Goal: Communication & Community: Answer question/provide support

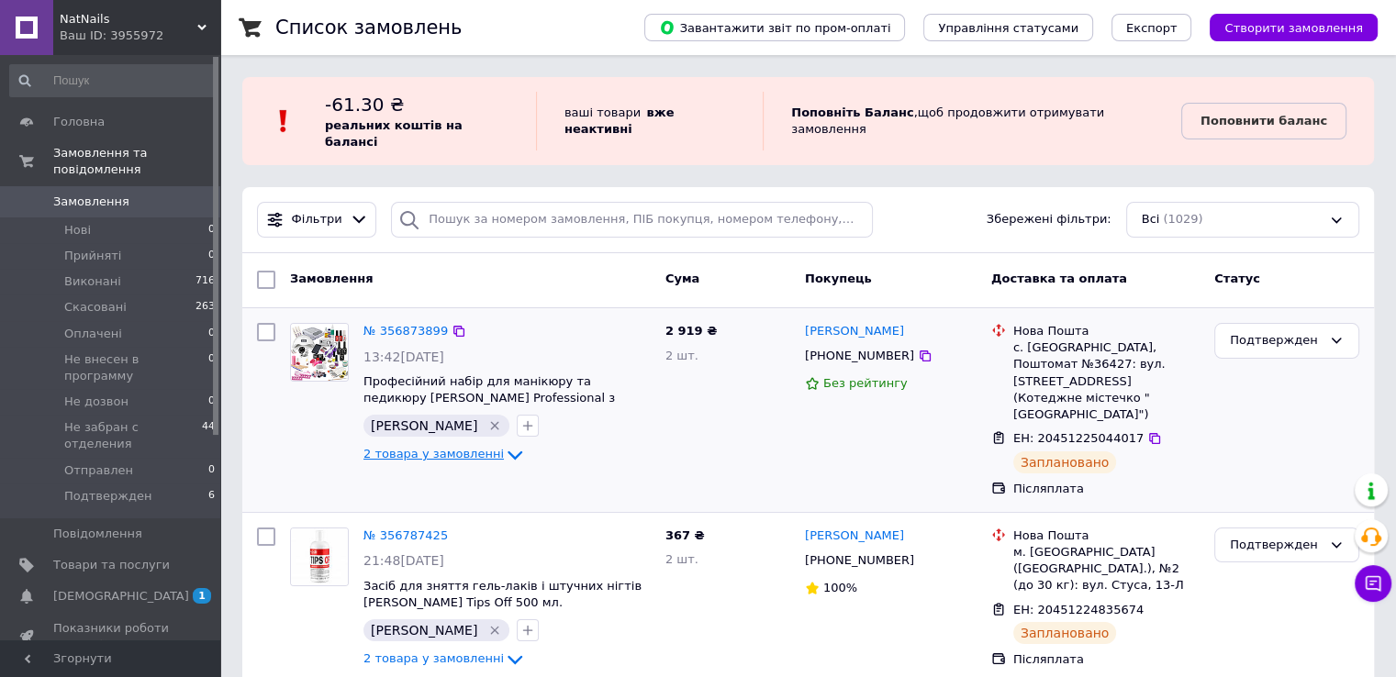
click at [462, 448] on span "2 товара у замовленні" at bounding box center [433, 455] width 140 height 14
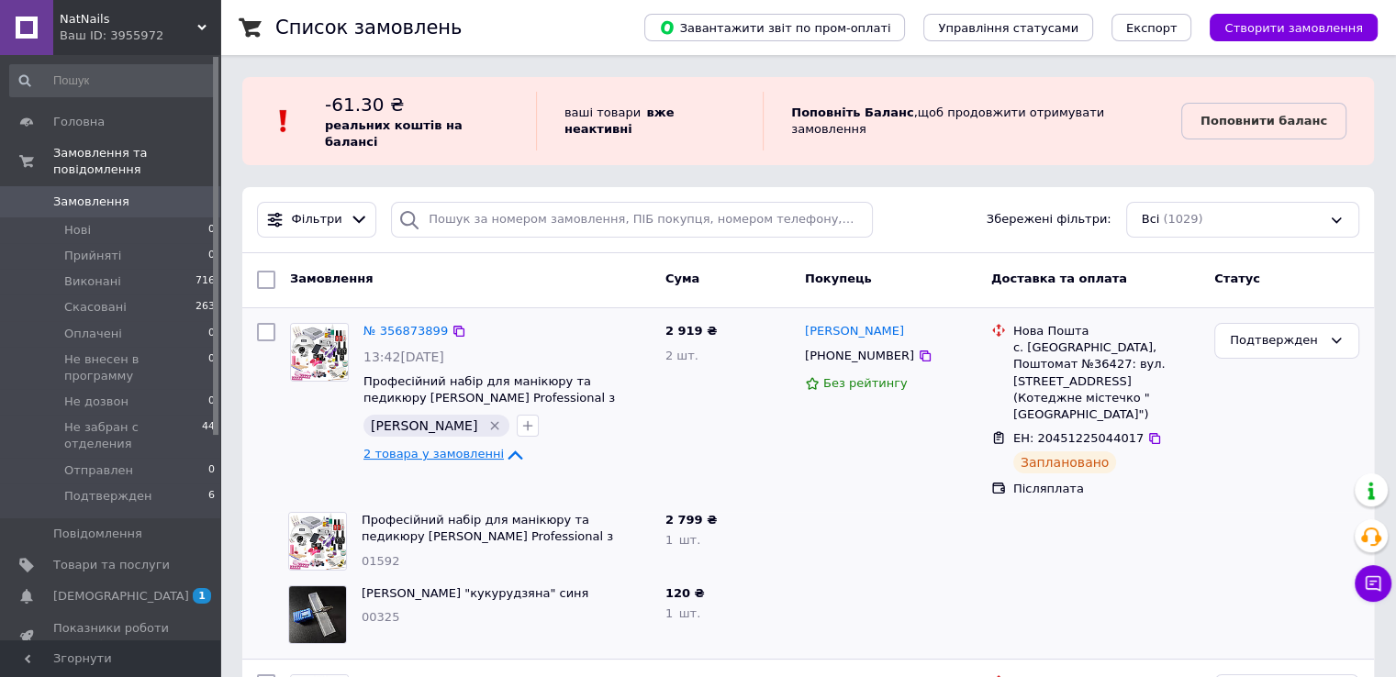
click at [462, 448] on span "2 товара у замовленні" at bounding box center [433, 455] width 140 height 14
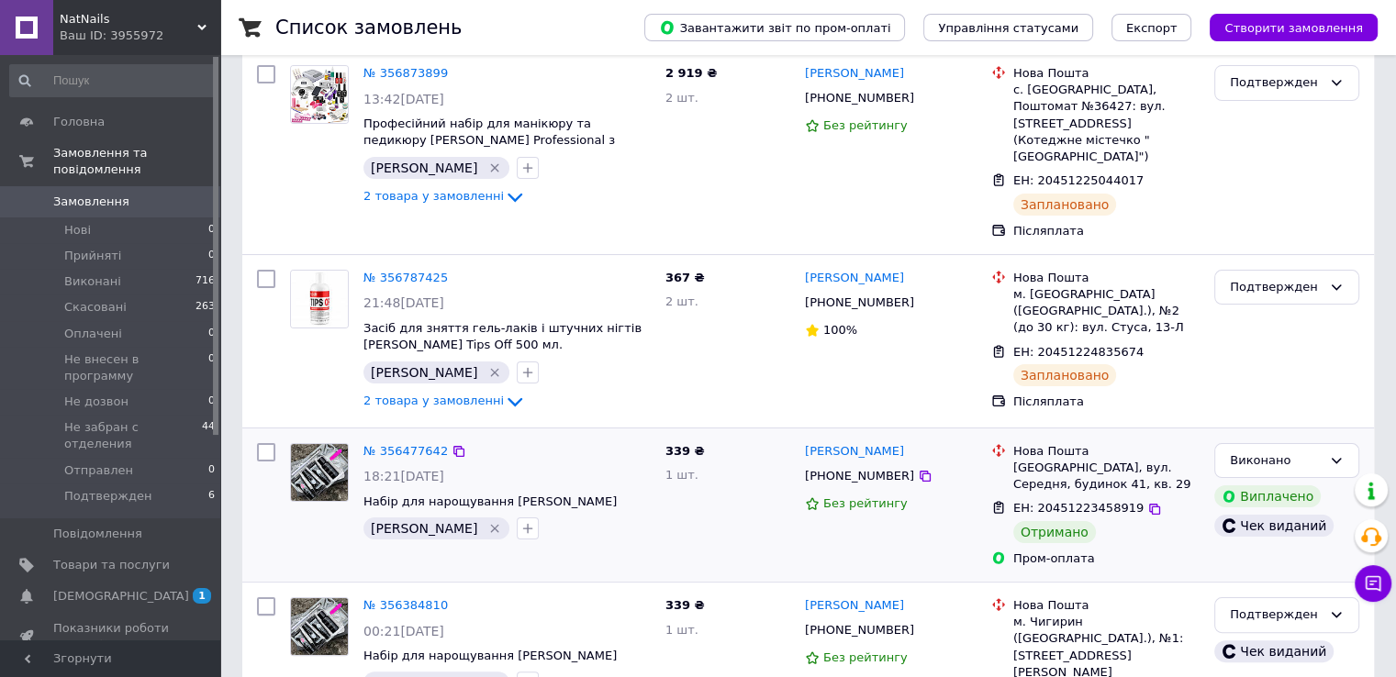
scroll to position [367, 0]
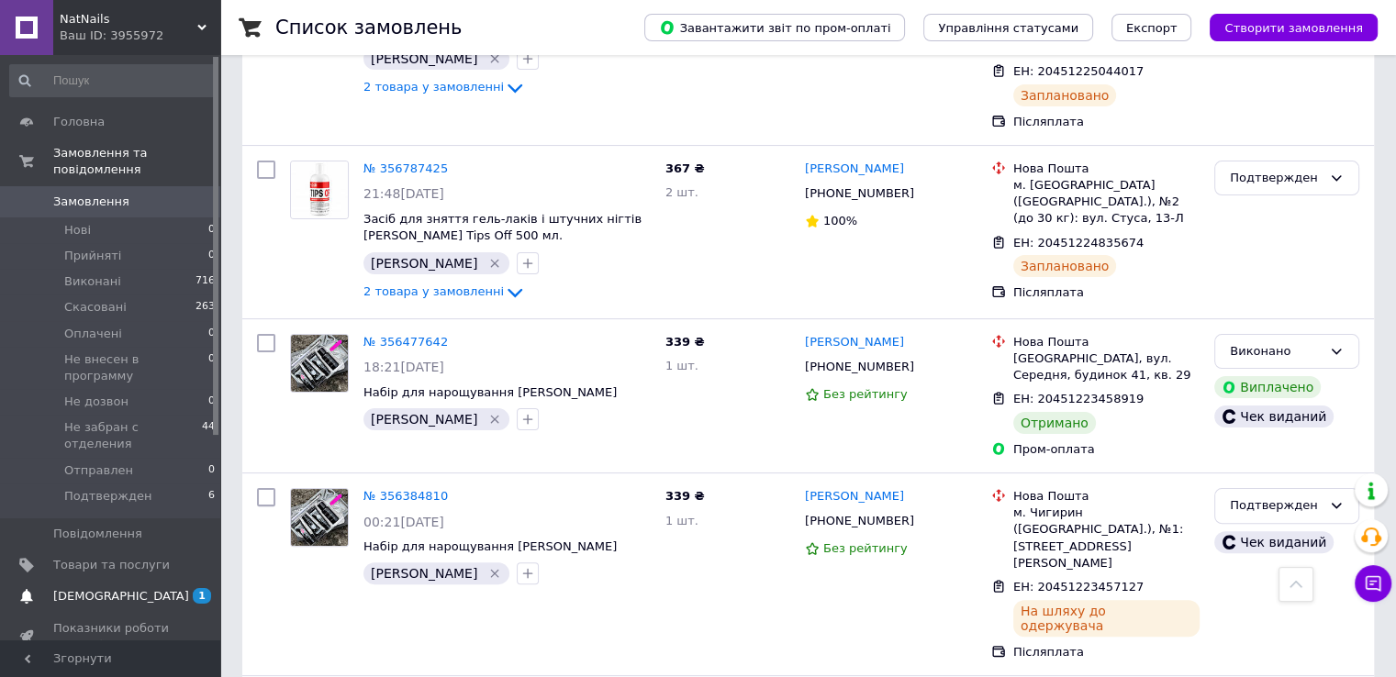
click at [132, 588] on span "[DEMOGRAPHIC_DATA]" at bounding box center [111, 596] width 117 height 17
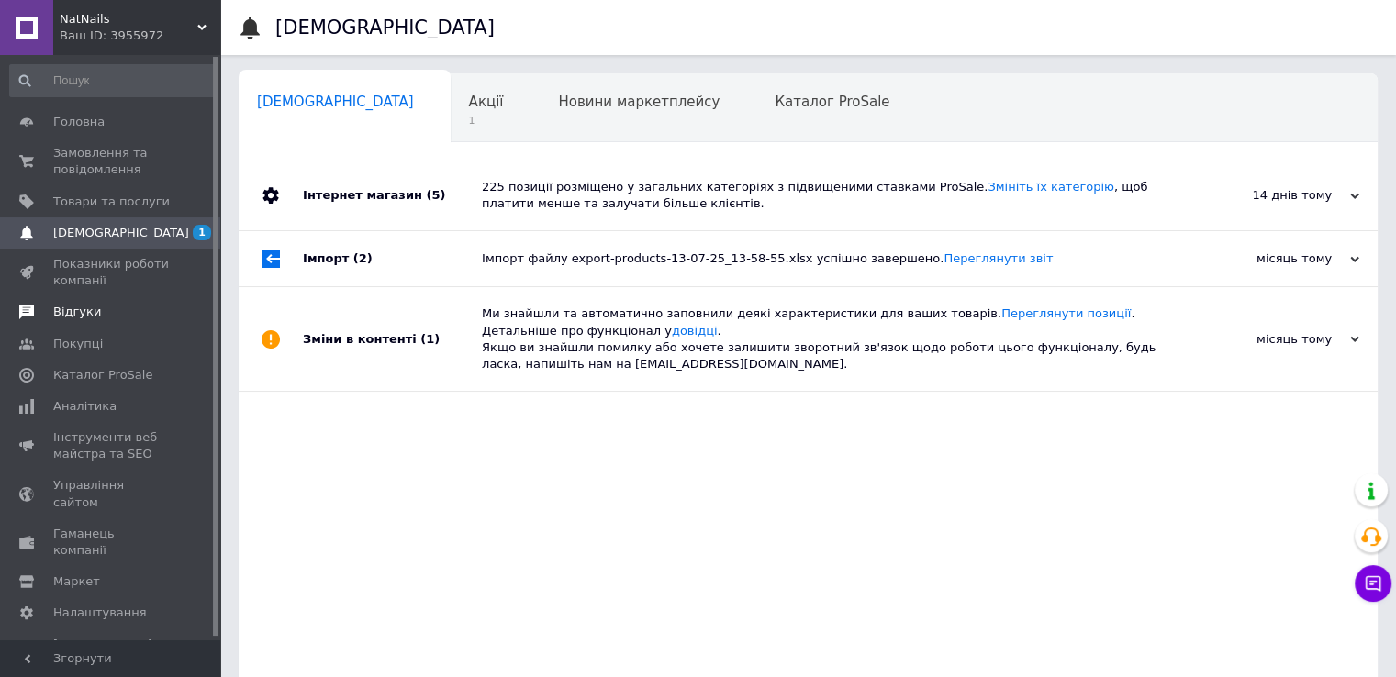
click at [96, 304] on link "Відгуки" at bounding box center [113, 311] width 226 height 31
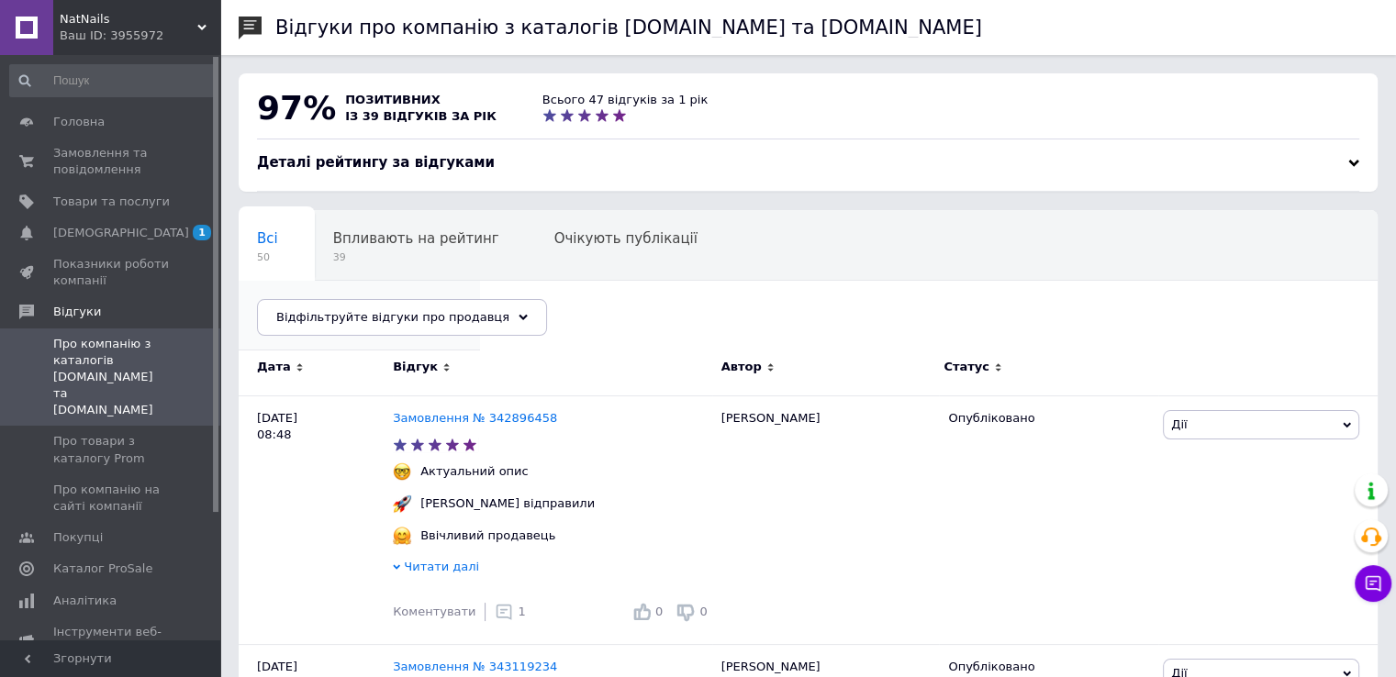
click at [480, 281] on div "Опубліковані без комен... 0" at bounding box center [359, 316] width 241 height 70
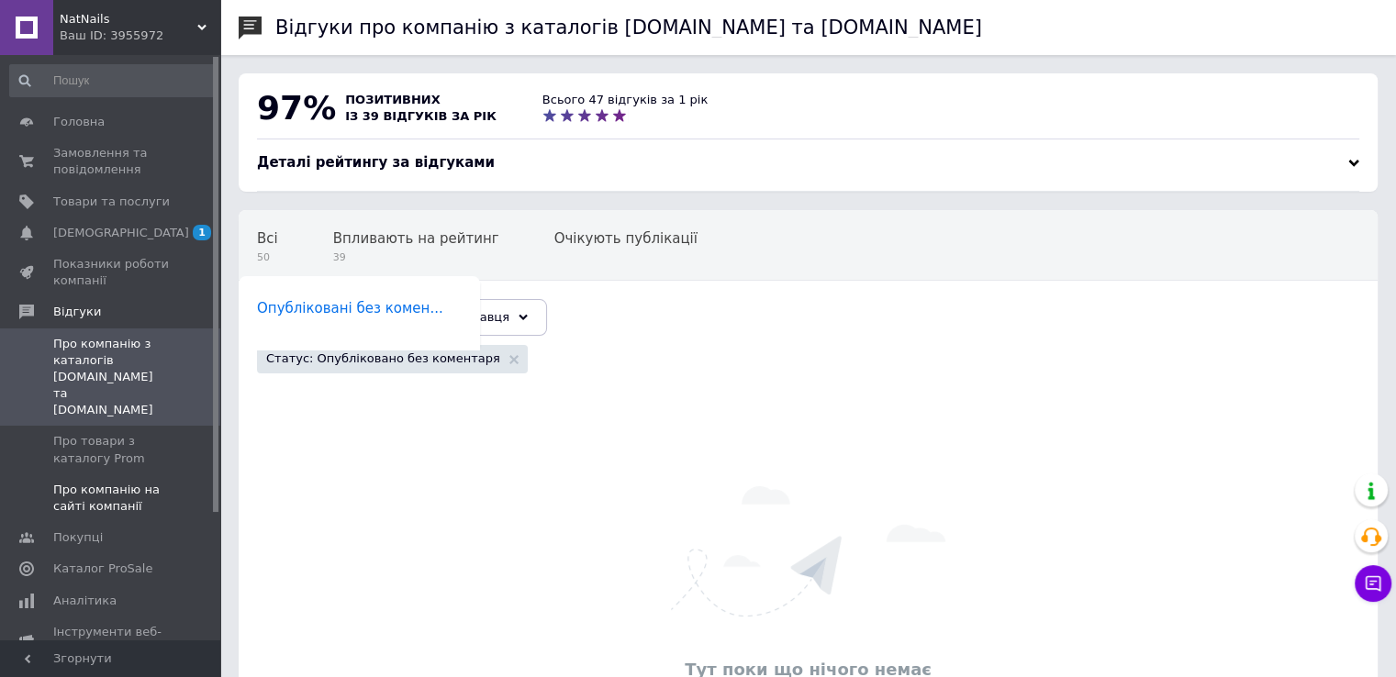
click at [132, 482] on span "Про компанію на сайті компанії" at bounding box center [111, 498] width 117 height 33
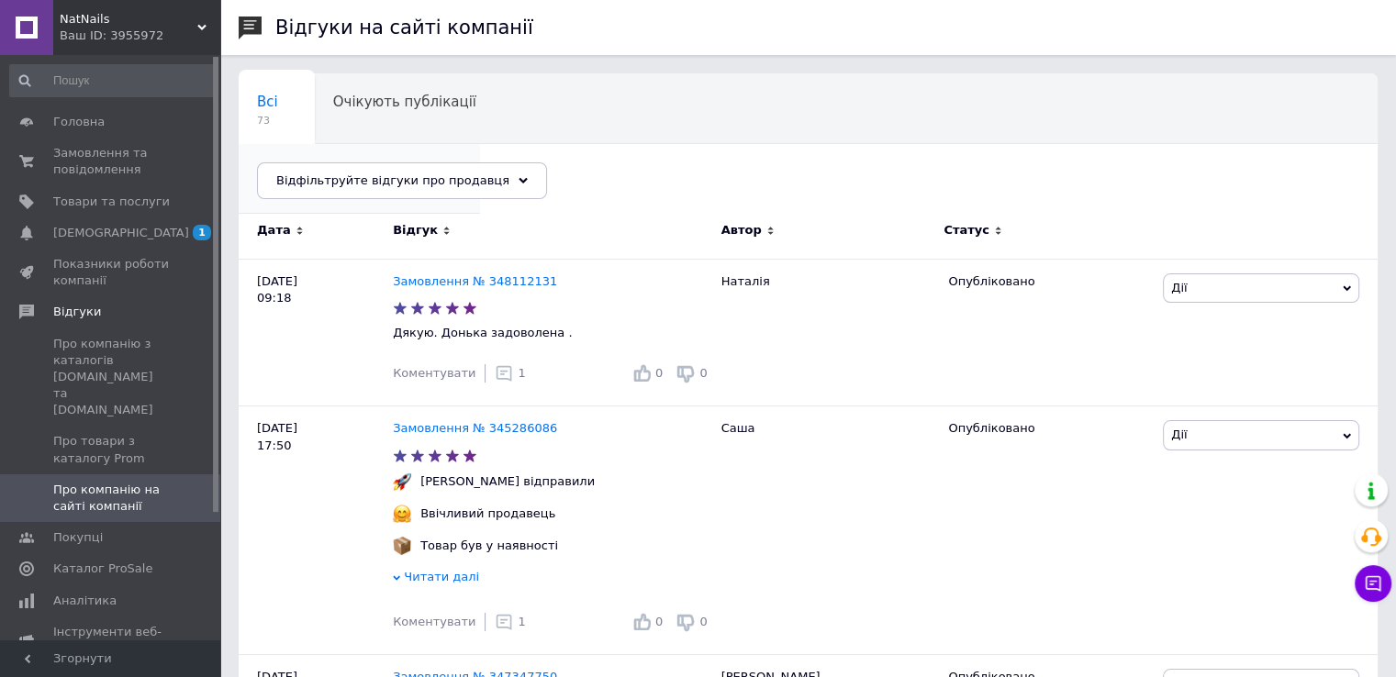
click at [480, 144] on div "Опубліковані без комен... 0" at bounding box center [359, 179] width 241 height 70
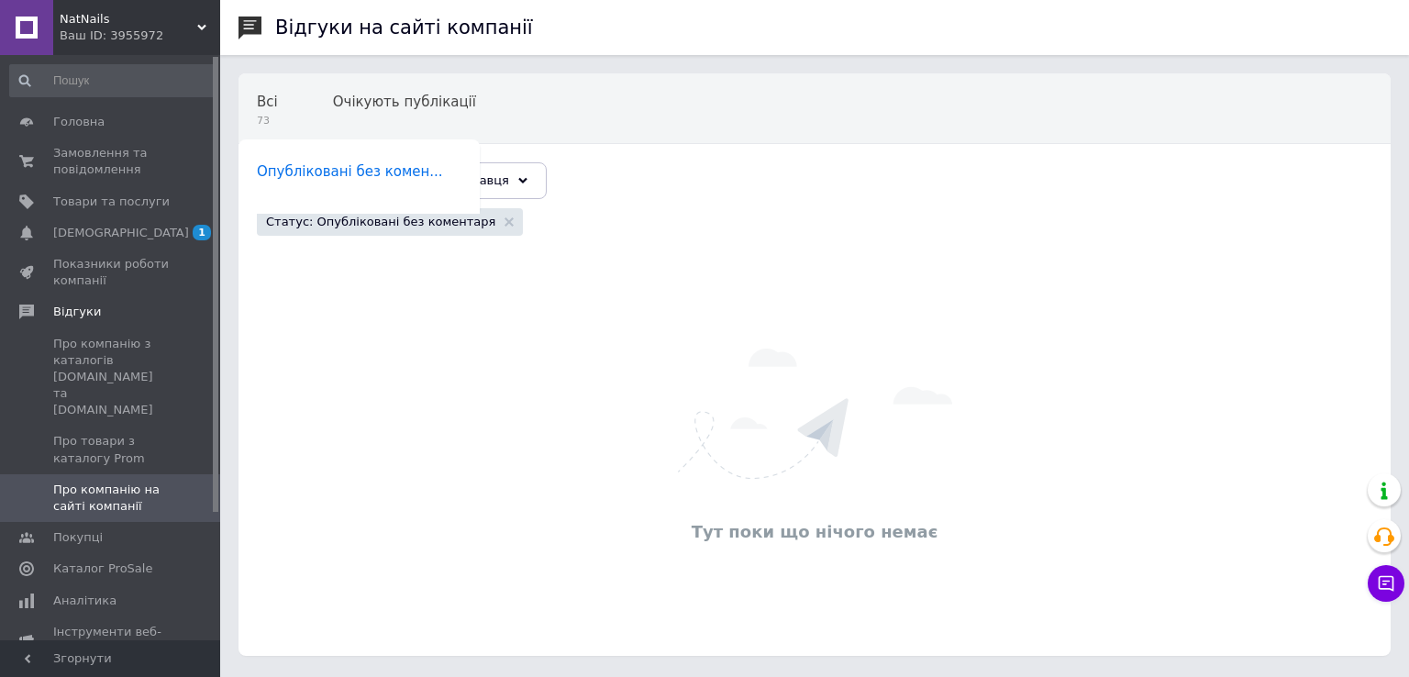
click at [138, 32] on div "Ваш ID: 3955972" at bounding box center [140, 36] width 161 height 17
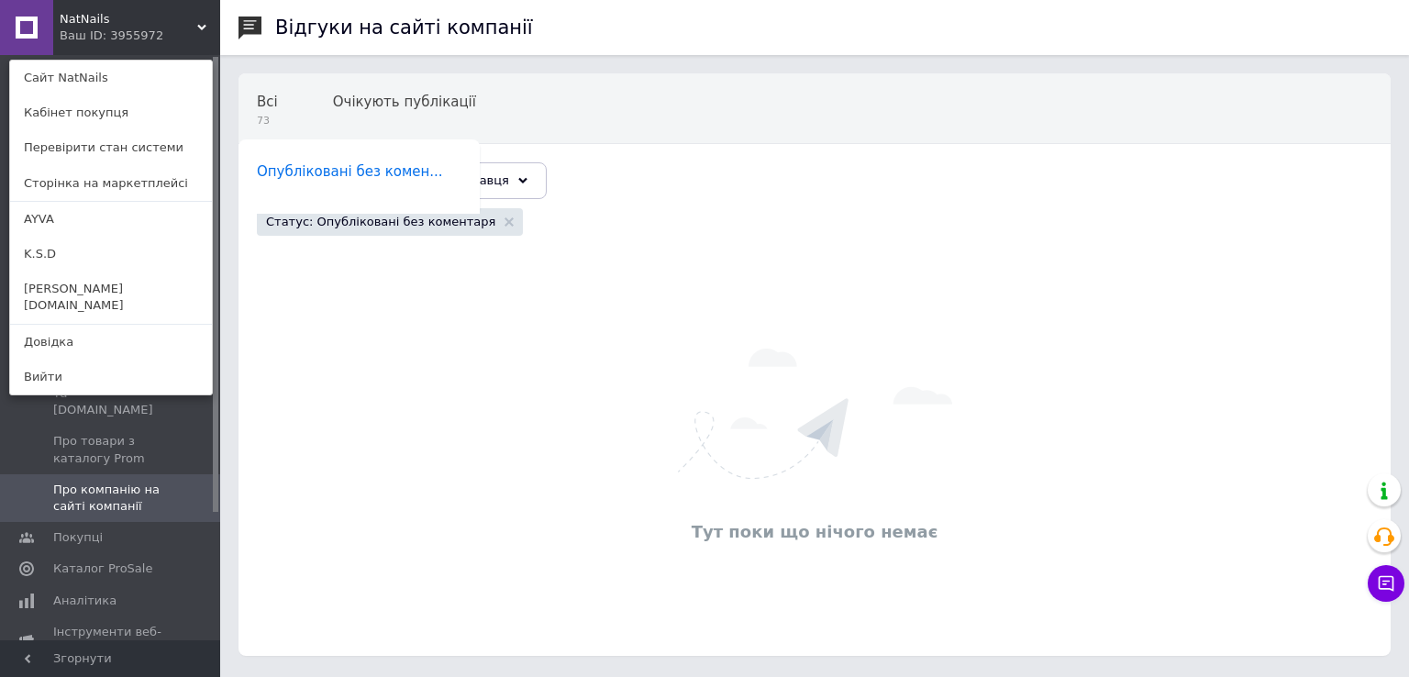
click at [109, 8] on div "NatNails Ваш ID: 3955972" at bounding box center [94, 27] width 83 height 55
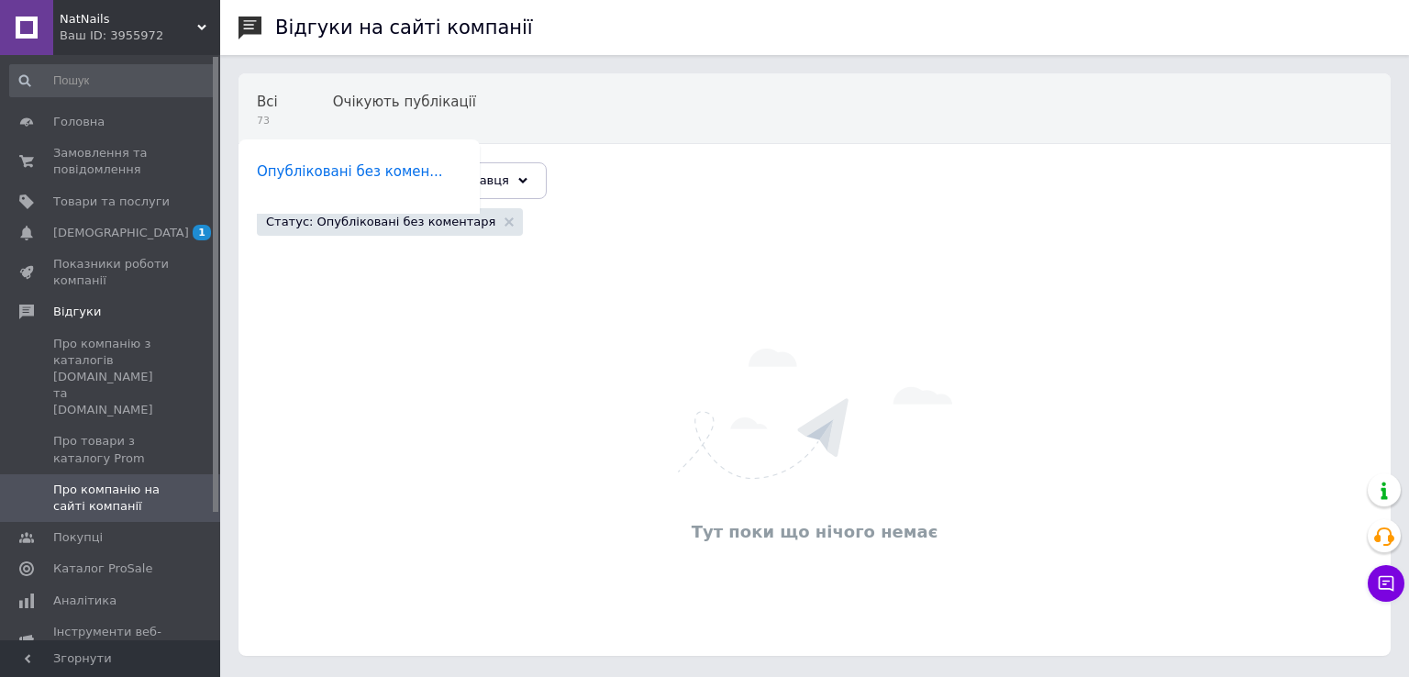
click at [116, 18] on span "NatNails" at bounding box center [129, 19] width 138 height 17
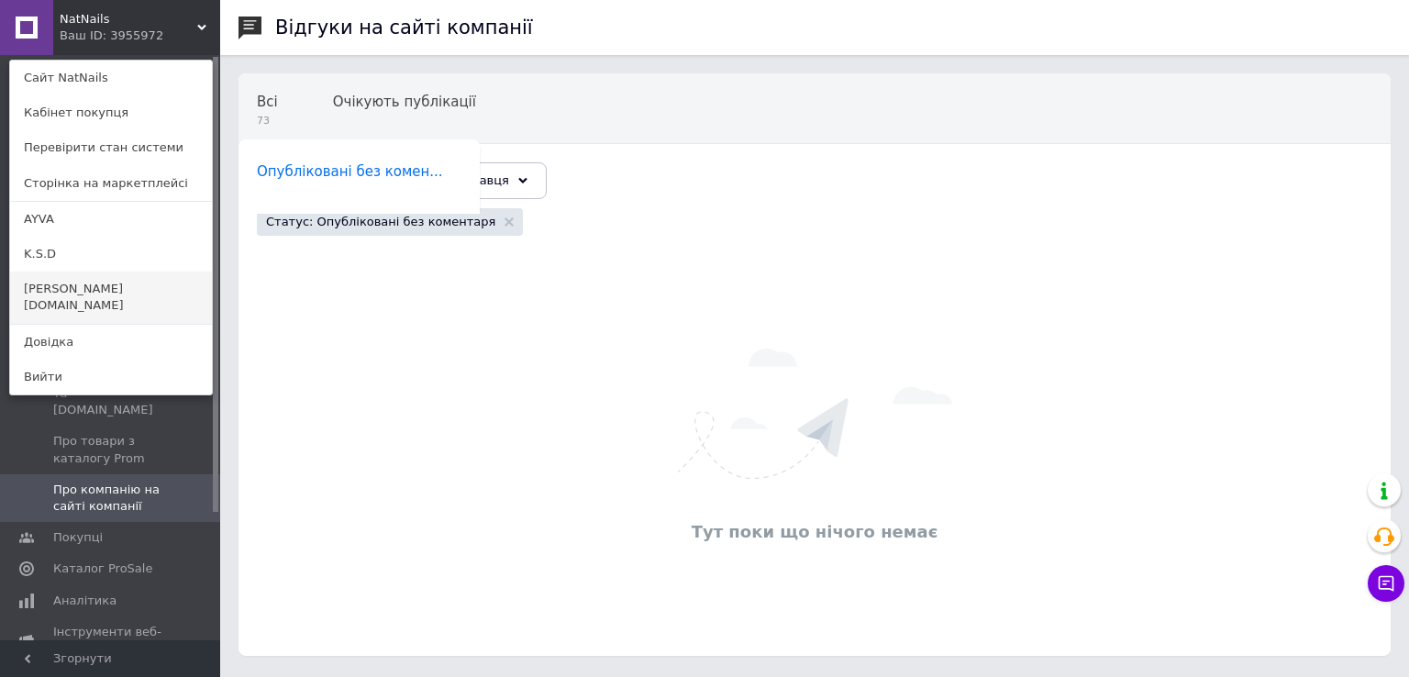
click at [84, 286] on link "[PERSON_NAME][DOMAIN_NAME]" at bounding box center [111, 297] width 202 height 51
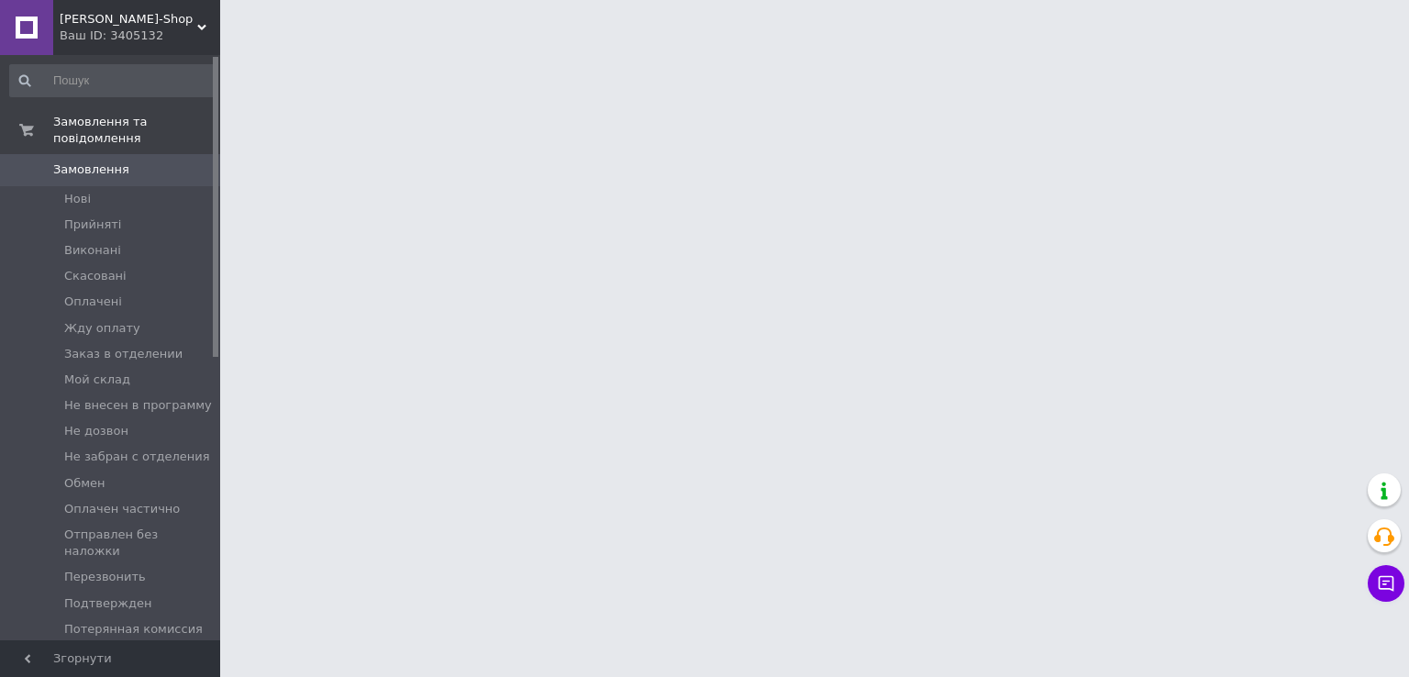
click at [150, 31] on div "Ваш ID: 3405132" at bounding box center [140, 36] width 161 height 17
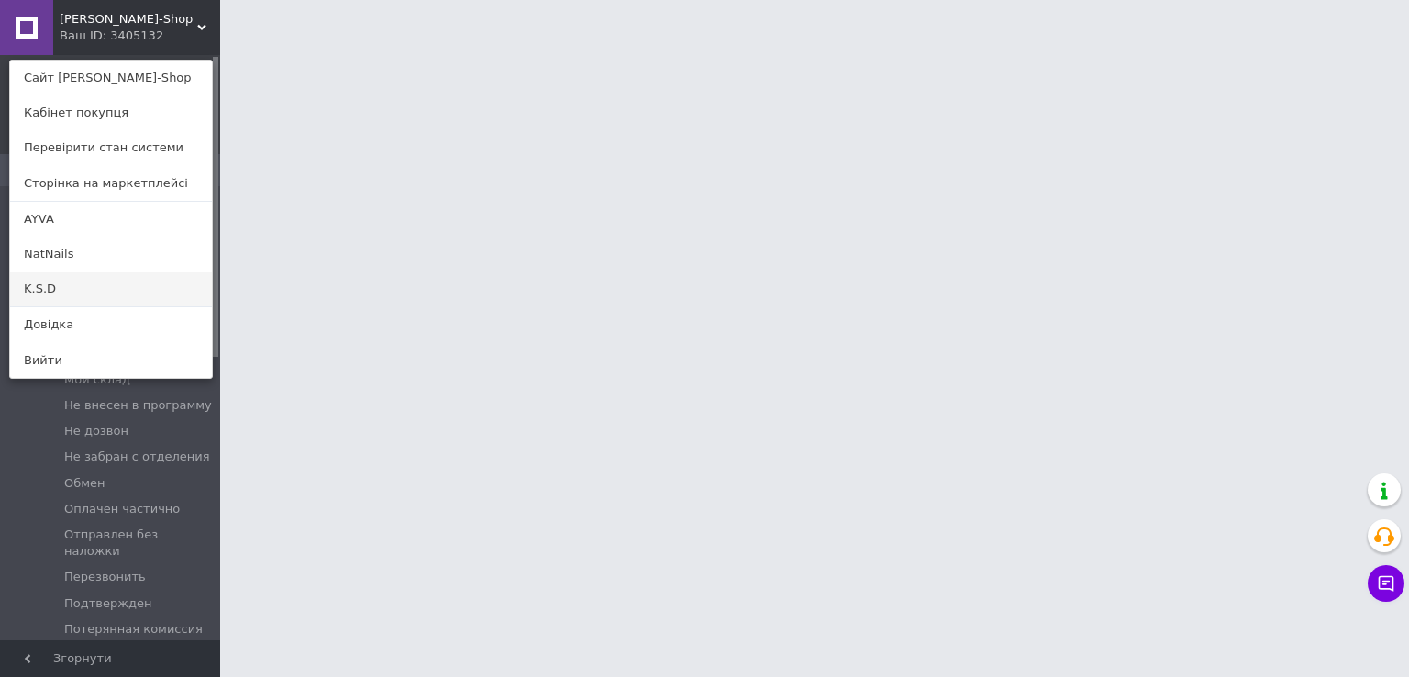
click at [73, 291] on link "K.S.D" at bounding box center [111, 289] width 202 height 35
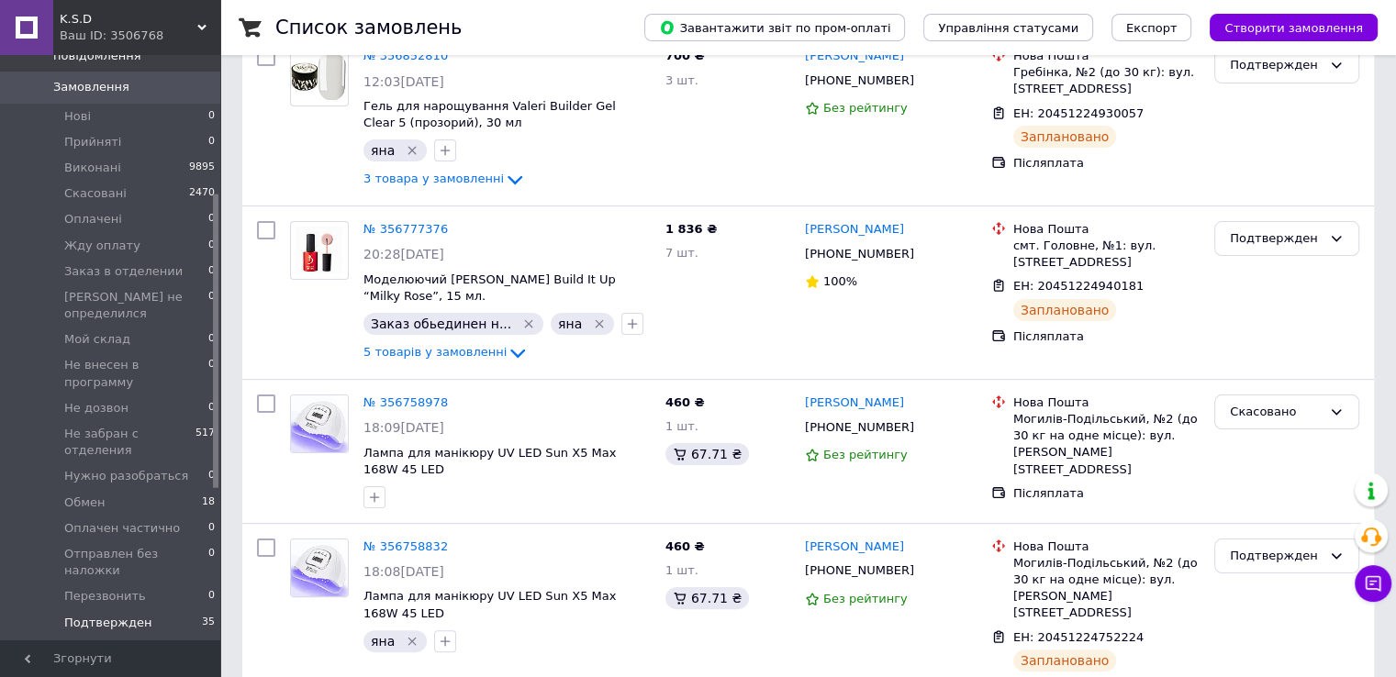
scroll to position [275, 0]
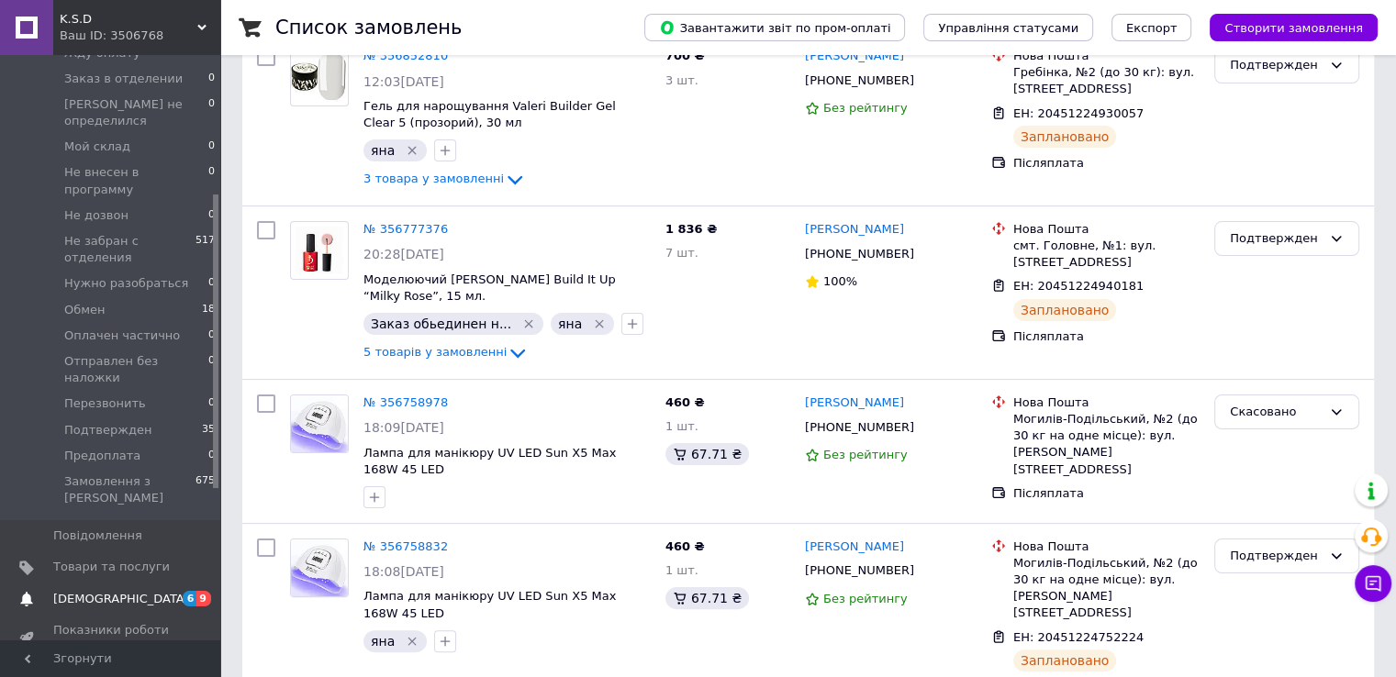
click at [103, 591] on span "[DEMOGRAPHIC_DATA]" at bounding box center [121, 599] width 136 height 17
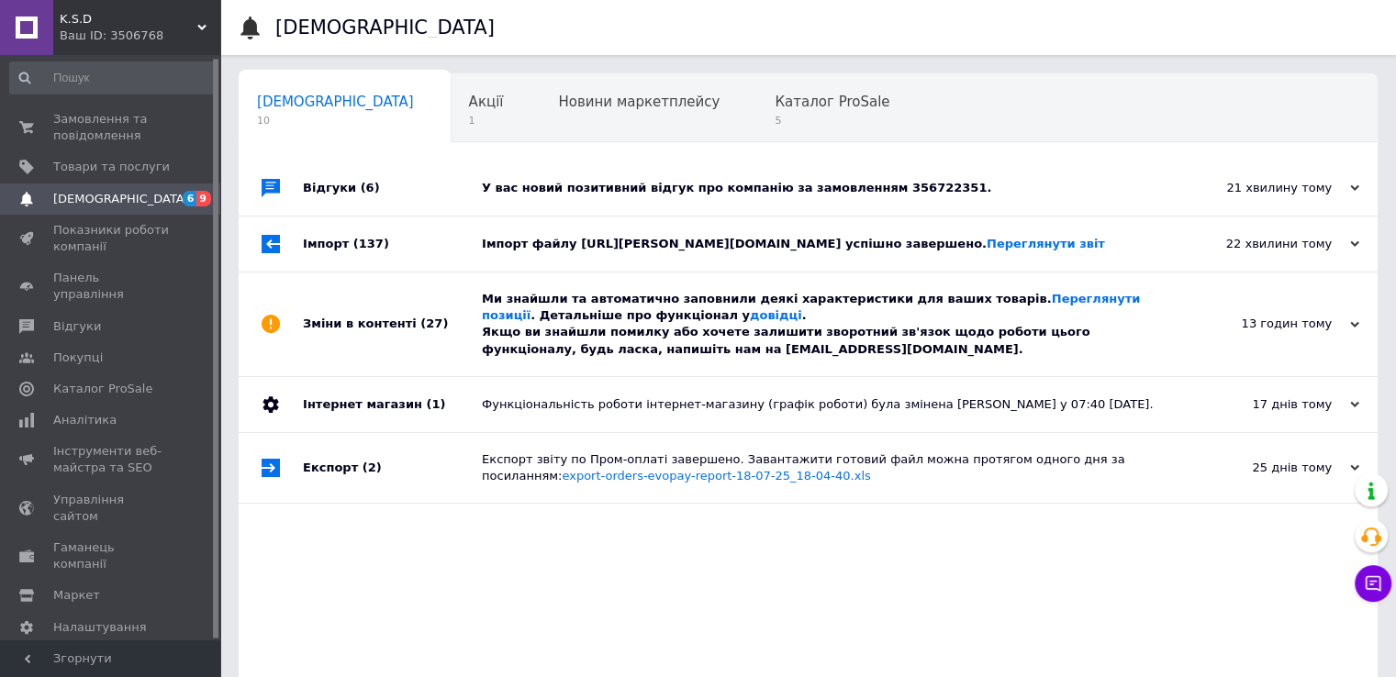
click at [1093, 196] on div "У вас новий позитивний відгук про компанію за замовленням 356722351." at bounding box center [829, 188] width 694 height 55
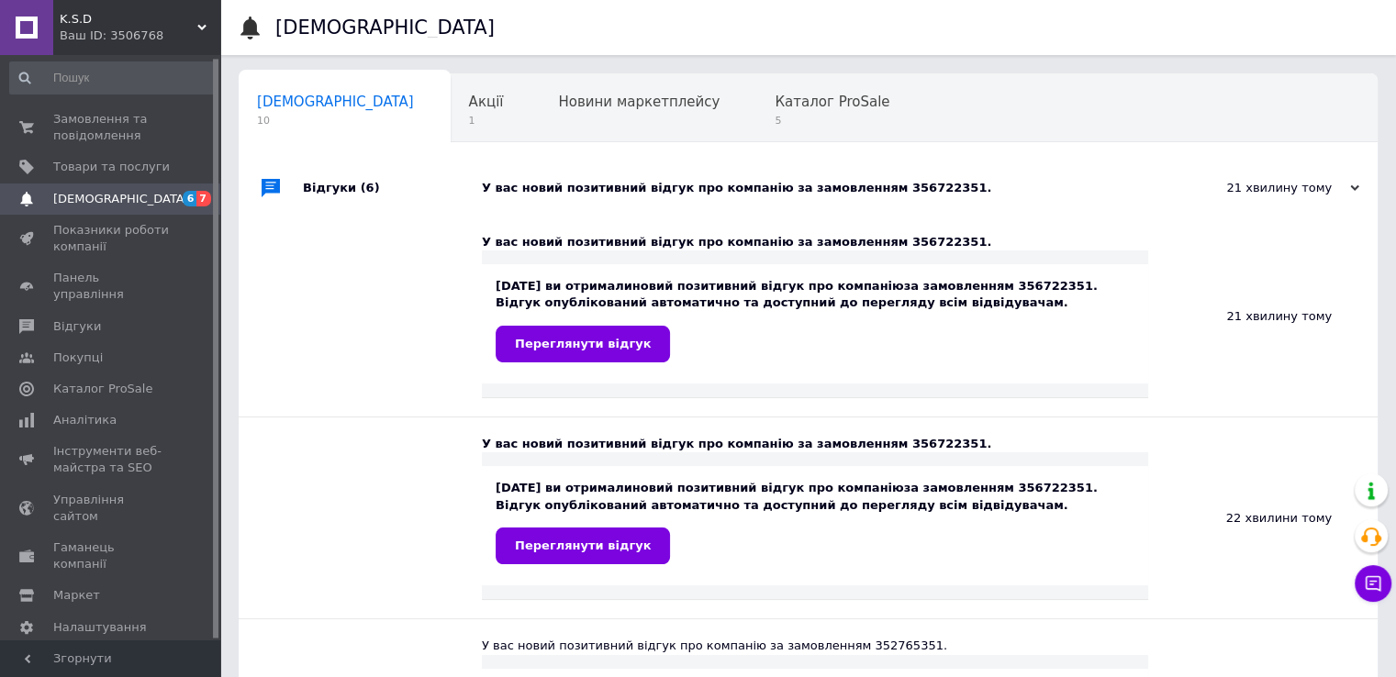
click at [1094, 195] on div "У вас новий позитивний відгук про компанію за замовленням 356722351." at bounding box center [829, 188] width 694 height 55
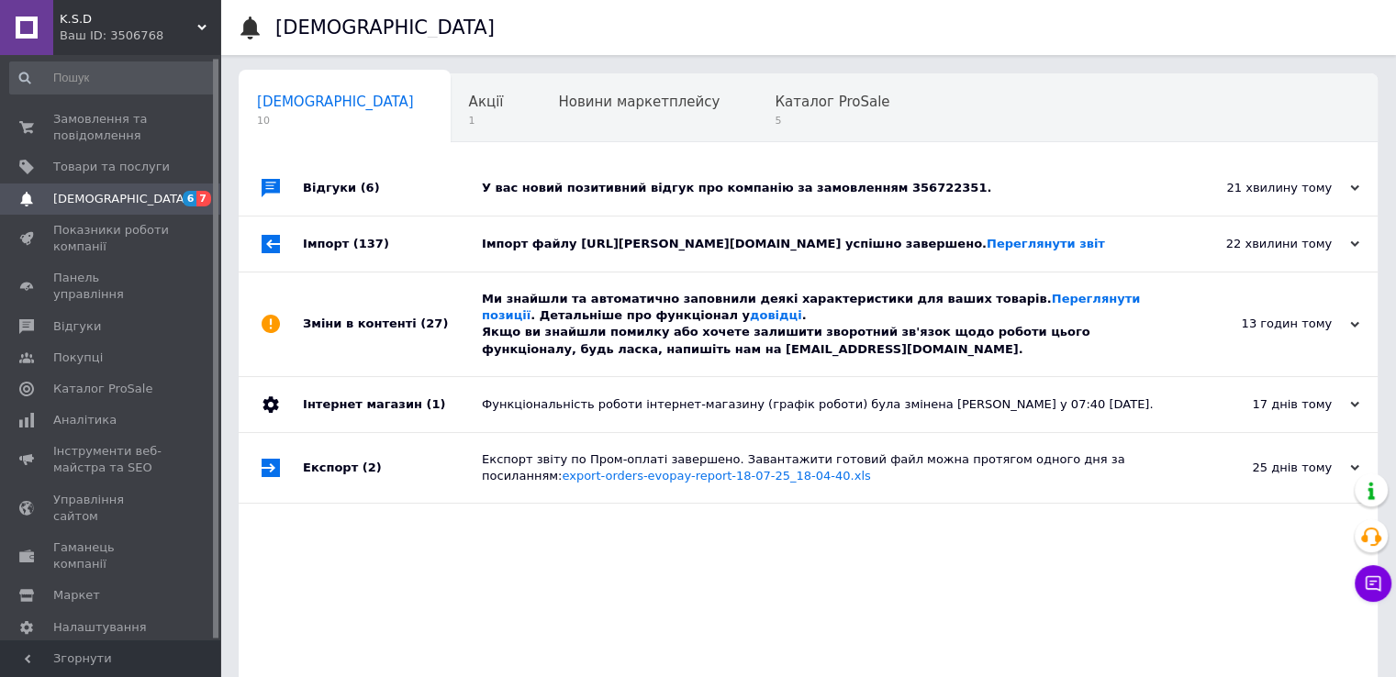
click at [1236, 272] on div "22 хвилини тому 12.08.2025" at bounding box center [1276, 244] width 202 height 55
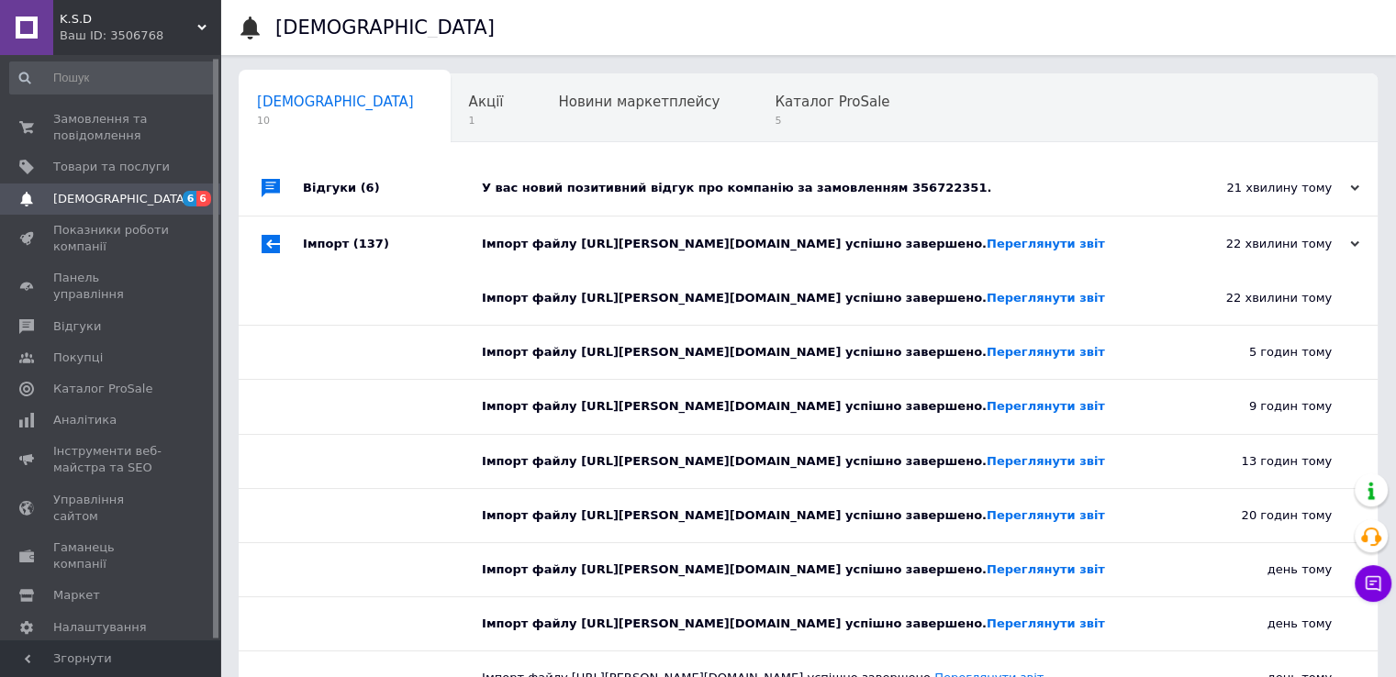
click at [1236, 272] on div "22 хвилини тому 12.08.2025" at bounding box center [1276, 244] width 202 height 55
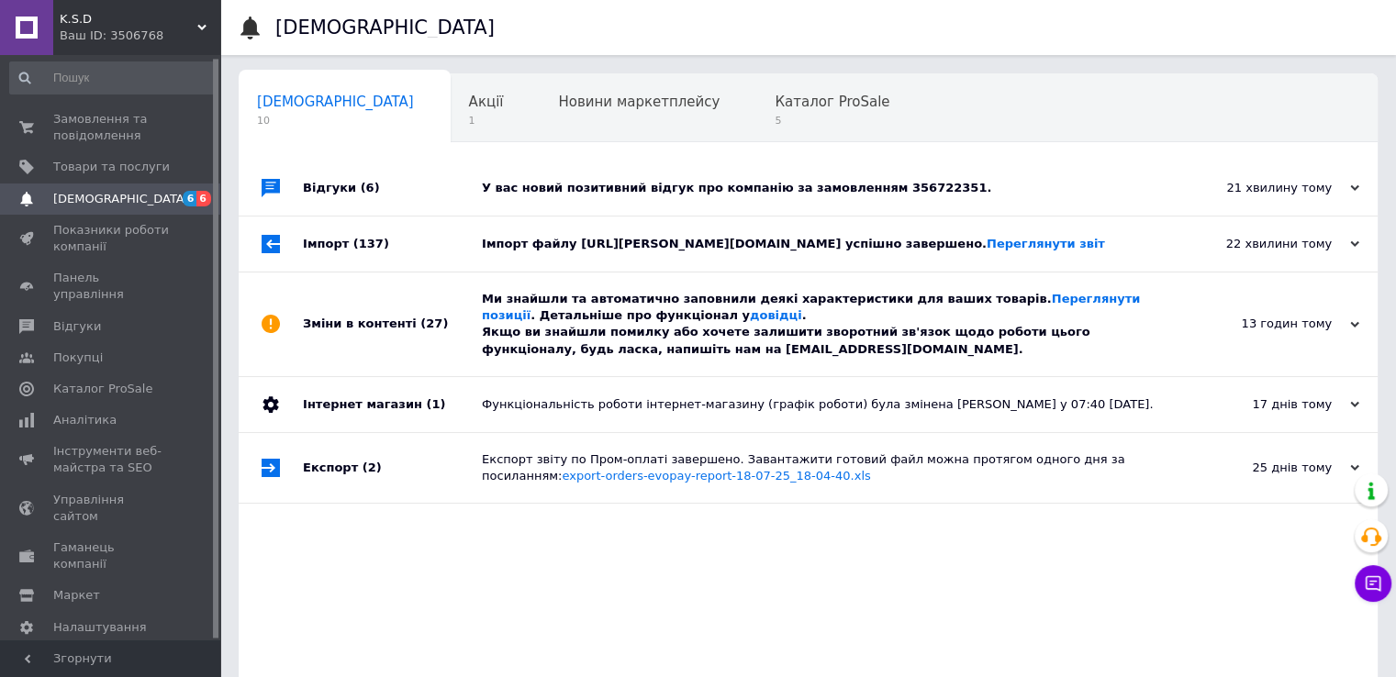
click at [1233, 368] on div "13 годин тому 12.08.2025" at bounding box center [1276, 324] width 202 height 104
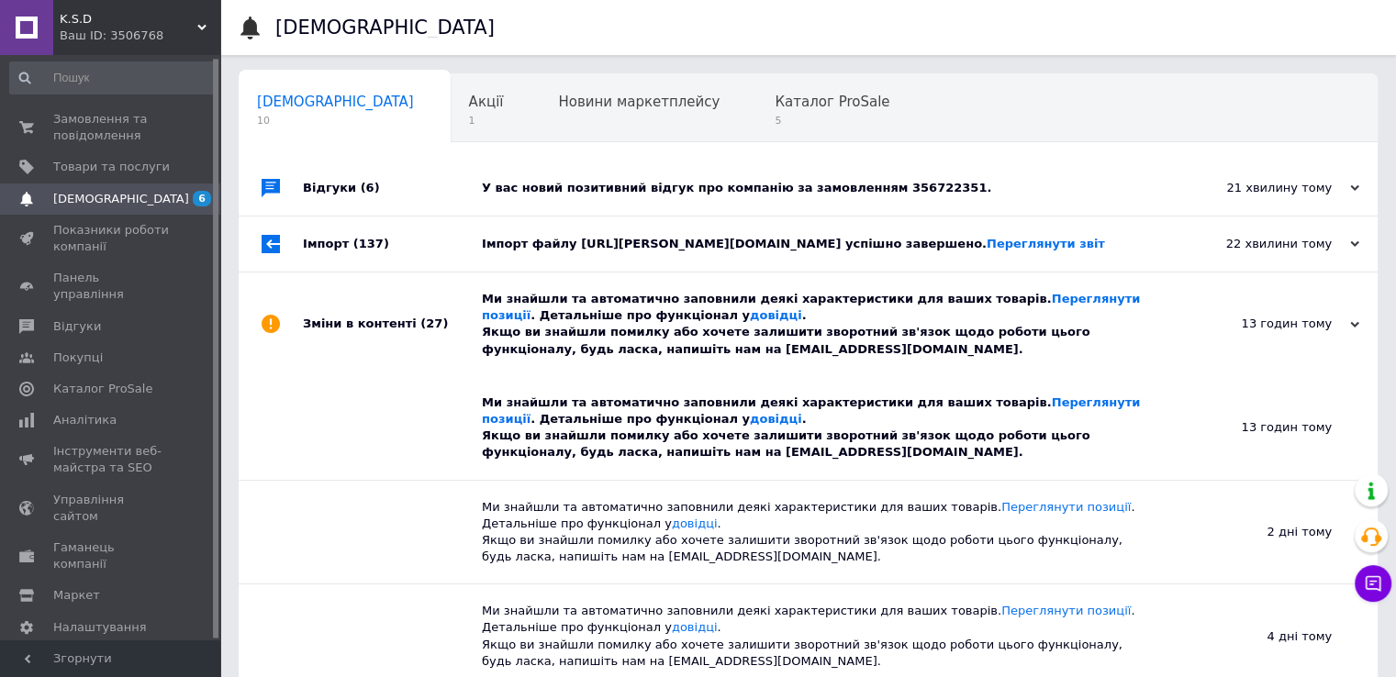
click at [1233, 368] on div "13 годин тому 12.08.2025" at bounding box center [1276, 324] width 202 height 104
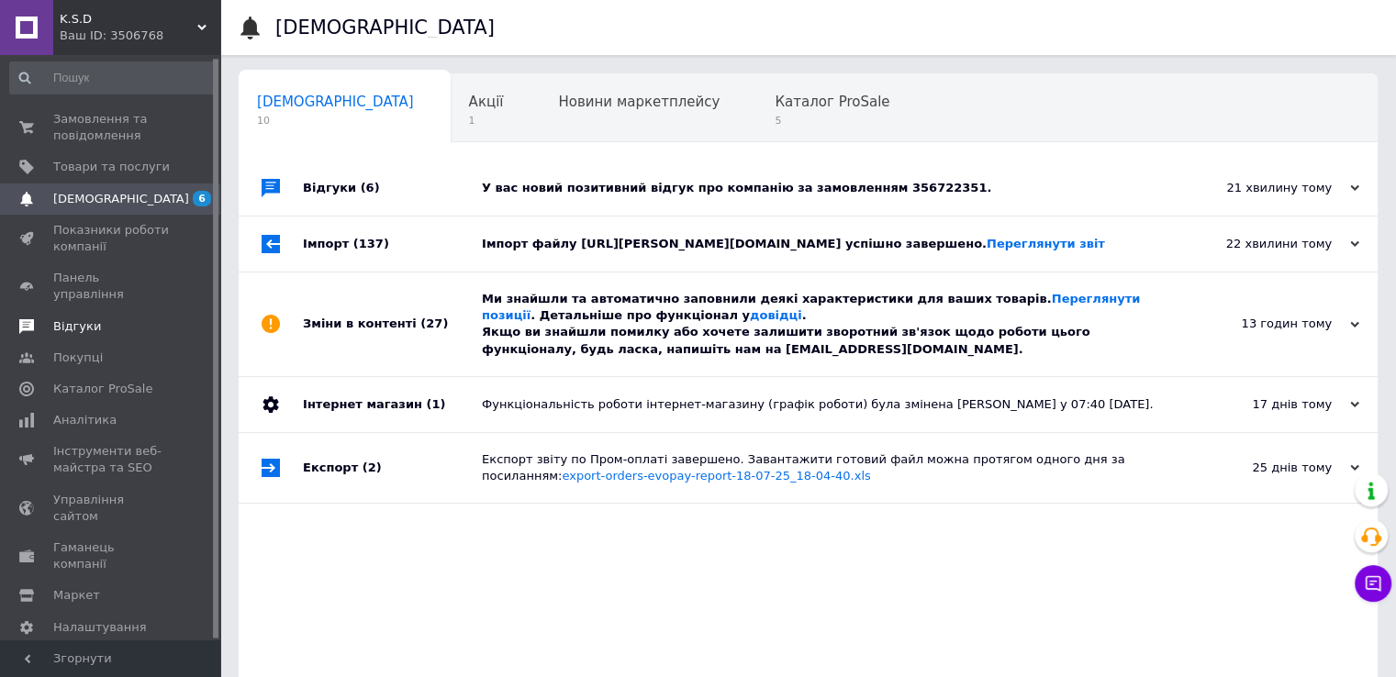
click at [87, 318] on span "Відгуки" at bounding box center [77, 326] width 48 height 17
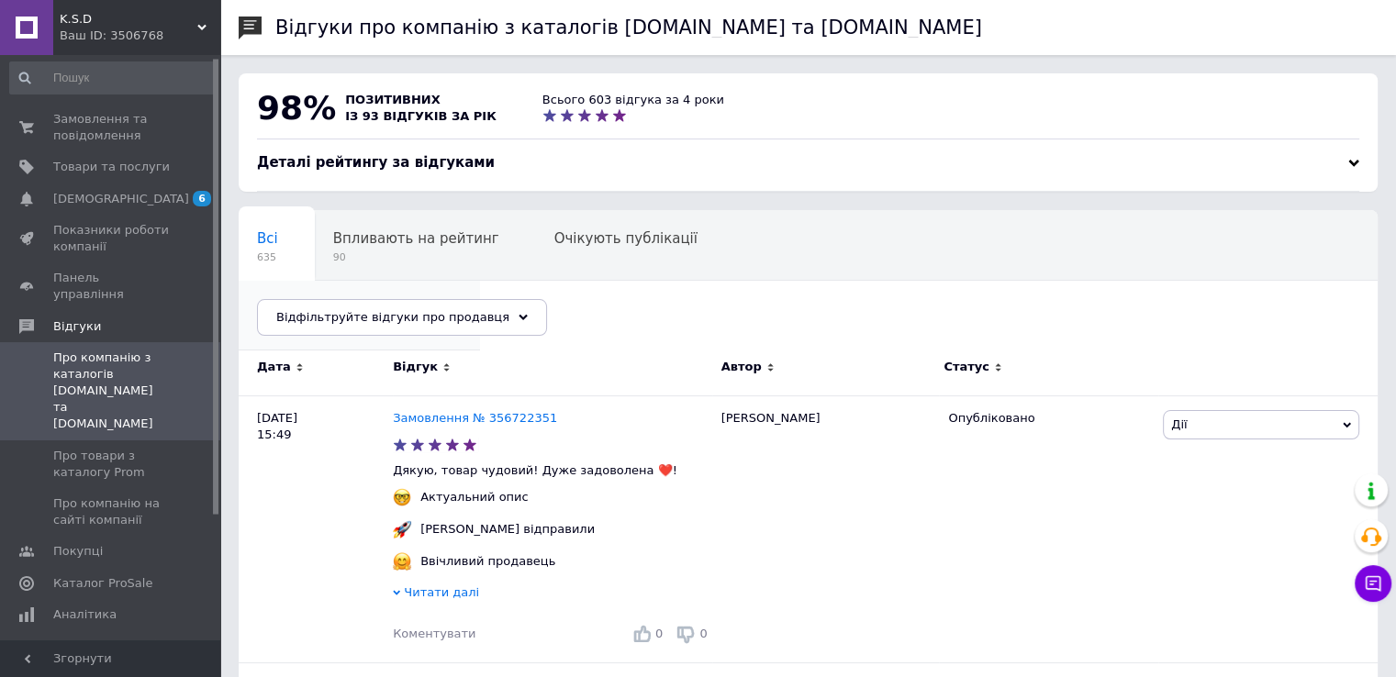
click at [443, 300] on span "Опубліковані без комен..." at bounding box center [350, 308] width 186 height 17
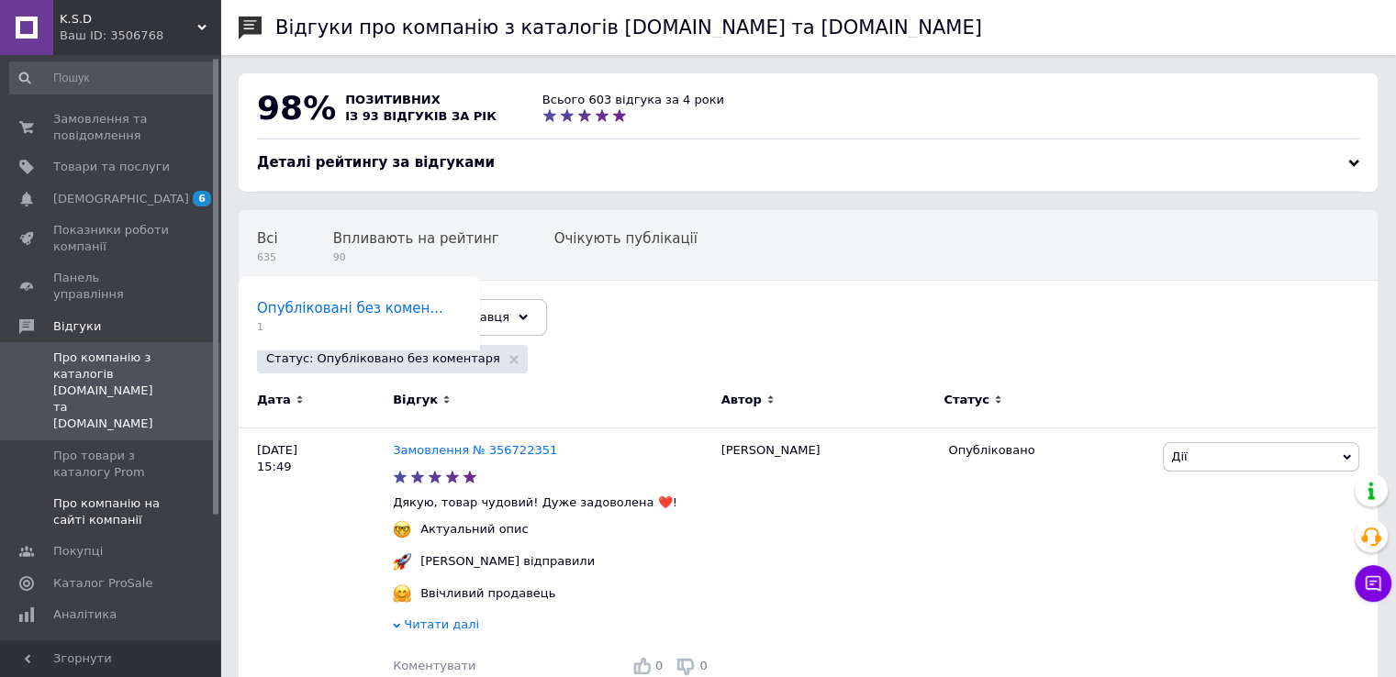
click at [110, 495] on span "Про компанію на сайті компанії" at bounding box center [111, 511] width 117 height 33
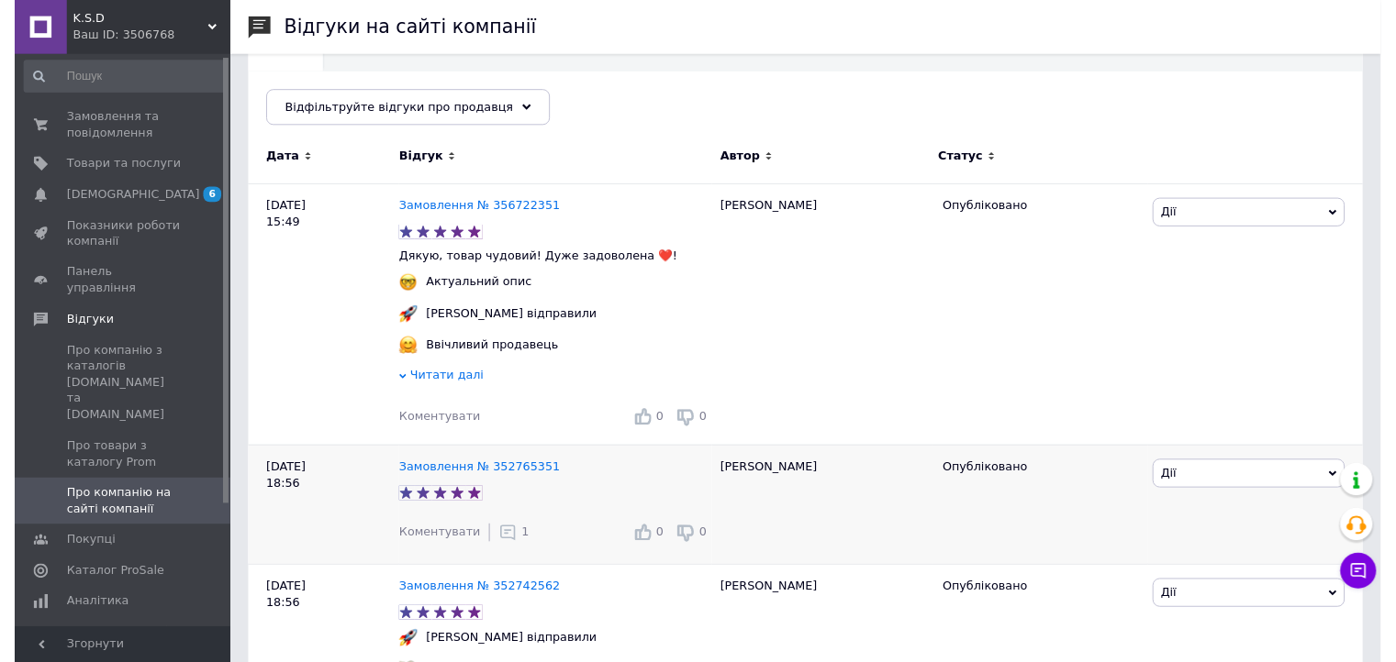
scroll to position [275, 0]
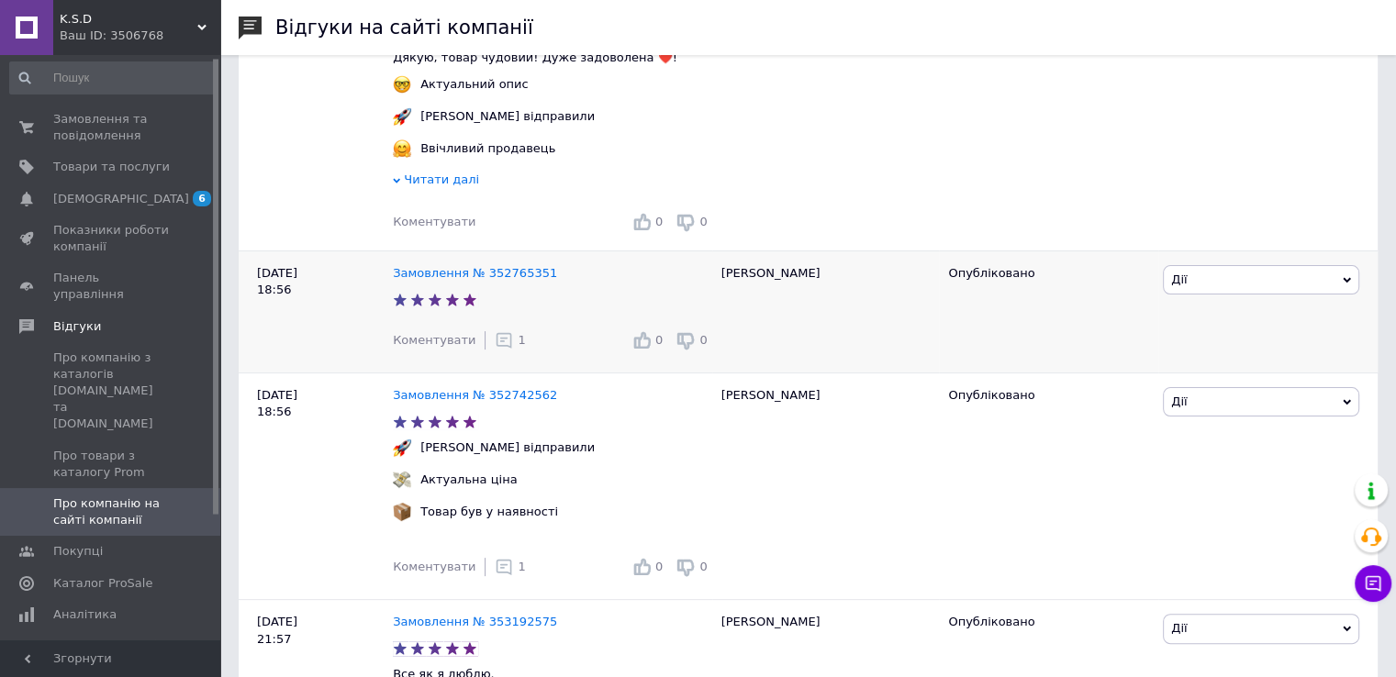
click at [495, 344] on icon at bounding box center [504, 340] width 18 height 18
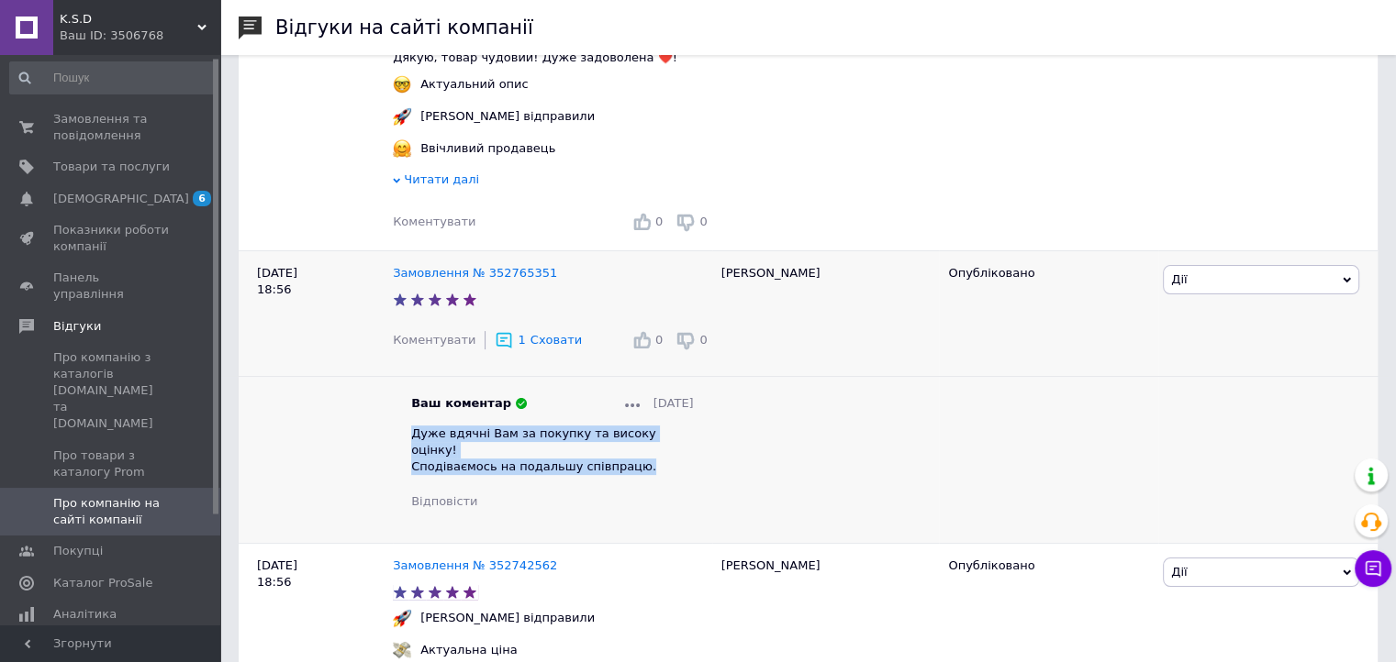
drag, startPoint x: 416, startPoint y: 438, endPoint x: 642, endPoint y: 452, distance: 227.1
click at [642, 452] on div "Дуже вдячні Вам за покупку та високу оцінку! Сподіваємось на подальшу співпрацю." at bounding box center [552, 451] width 283 height 50
copy span "Дуже вдячні Вам за покупку та високу оцінку! Сподіваємось на подальшу співпрацю."
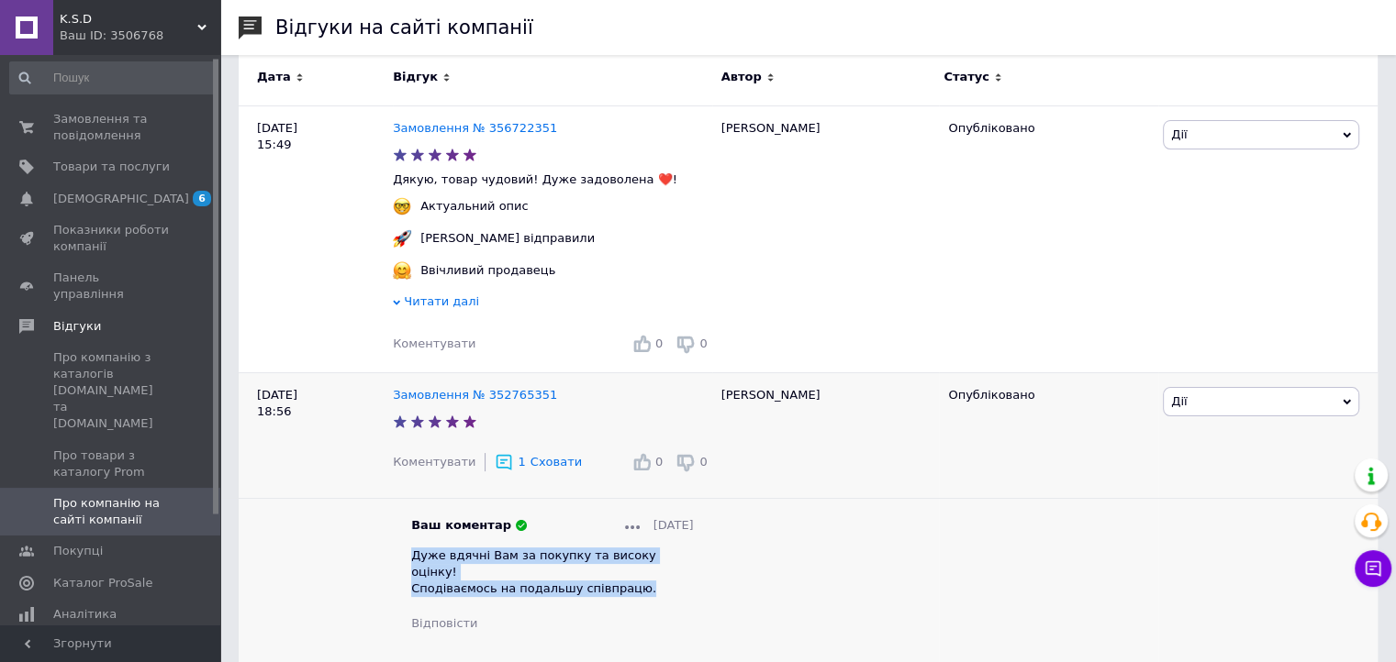
scroll to position [0, 0]
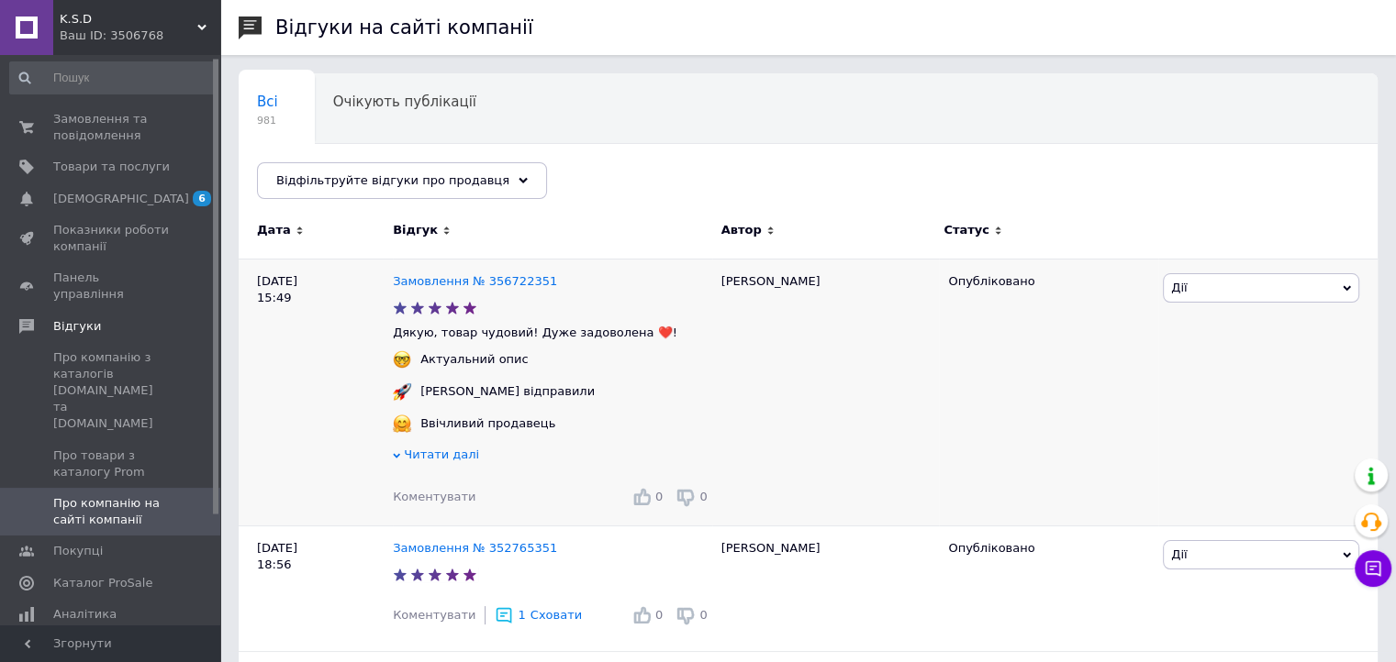
drag, startPoint x: 427, startPoint y: 495, endPoint x: 437, endPoint y: 497, distance: 10.5
click at [427, 495] on span "Коментувати" at bounding box center [434, 497] width 83 height 14
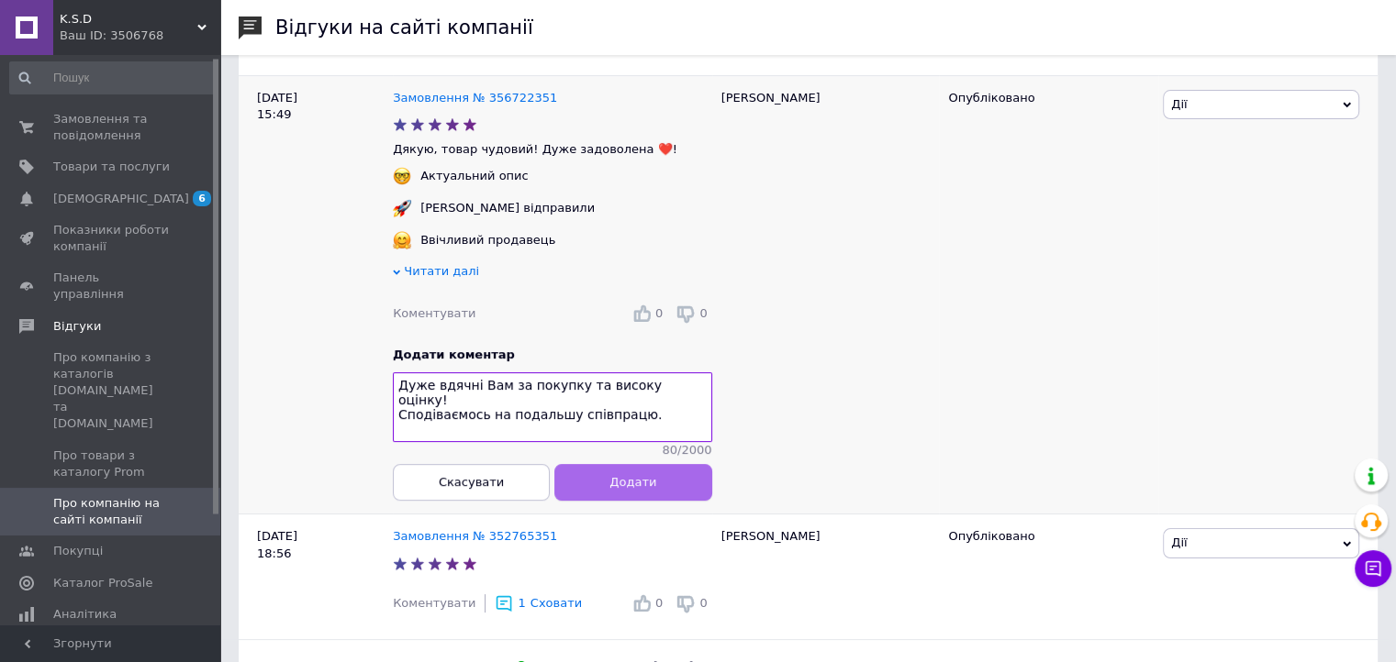
type textarea "Дуже вдячні Вам за покупку та високу оцінку! Сподіваємось на подальшу співпрацю."
click at [665, 491] on button "Додати" at bounding box center [632, 481] width 157 height 37
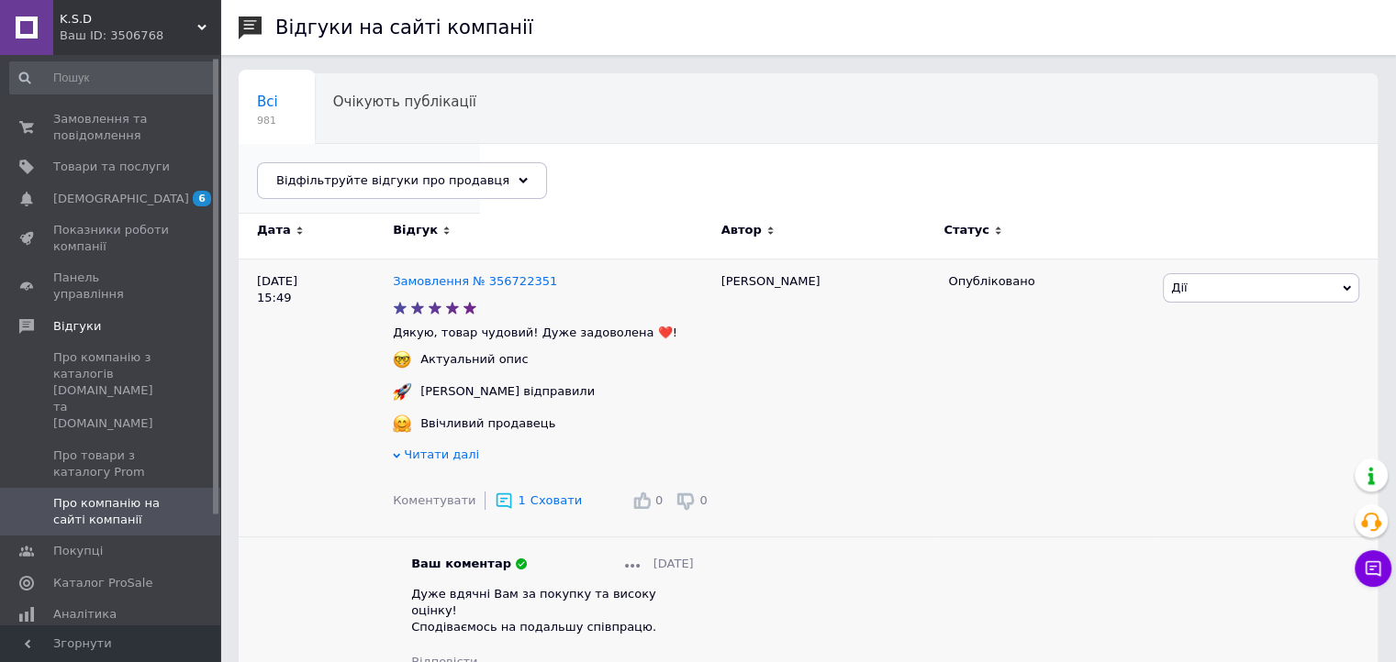
click at [443, 163] on span "Опубліковані без комен..." at bounding box center [350, 171] width 186 height 17
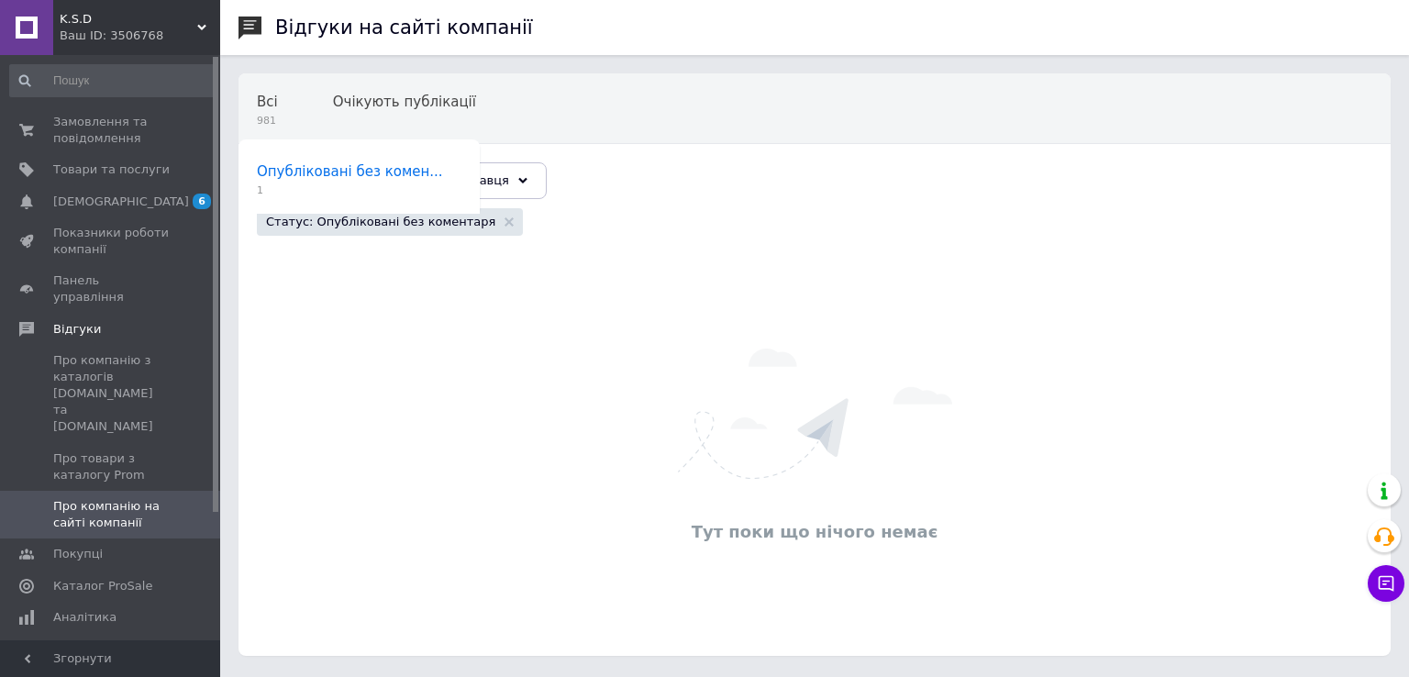
click at [156, 16] on span "K.S.D" at bounding box center [129, 19] width 138 height 17
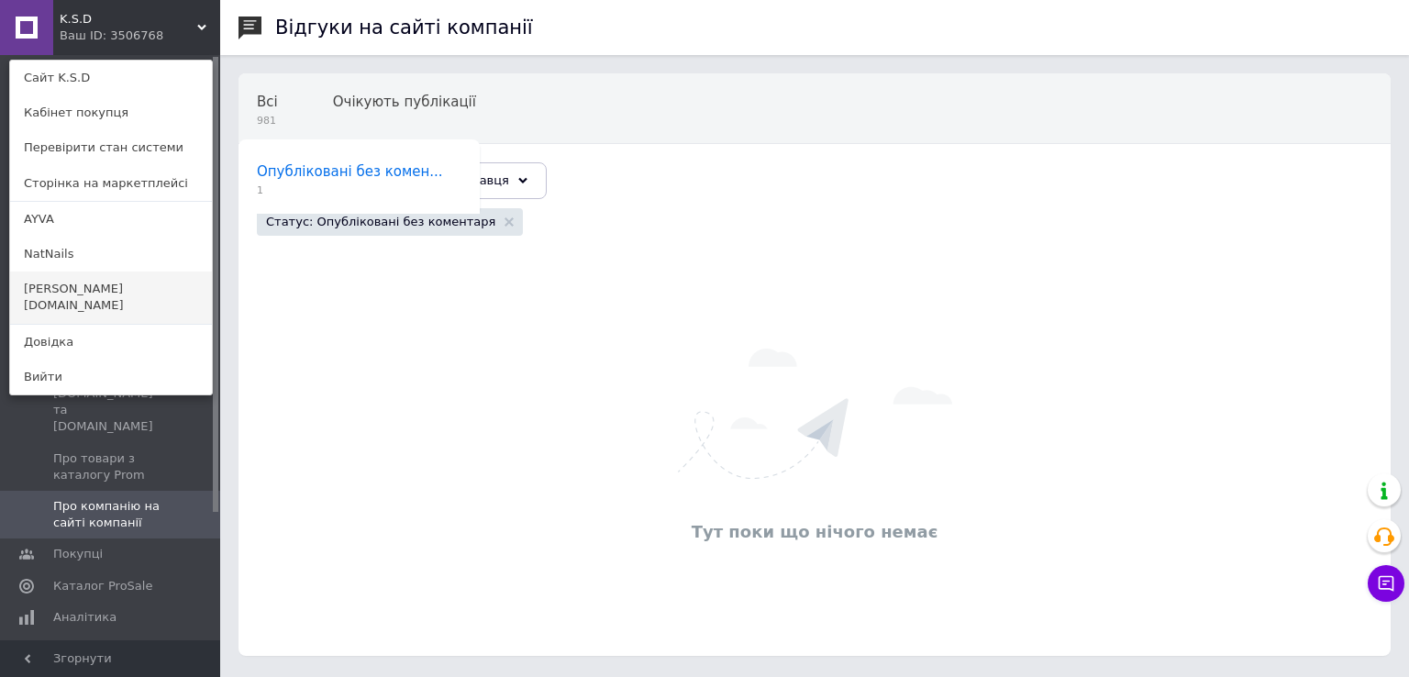
click at [93, 287] on link "[PERSON_NAME][DOMAIN_NAME]" at bounding box center [111, 297] width 202 height 51
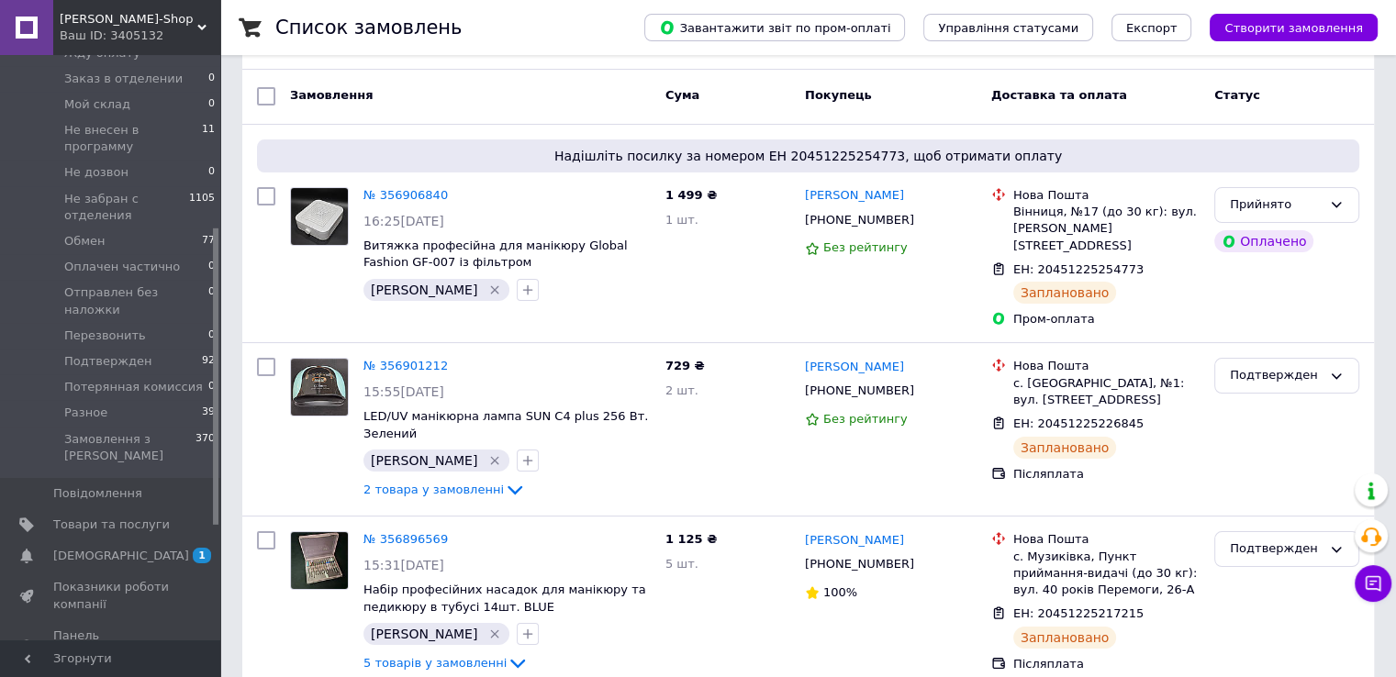
scroll to position [459, 0]
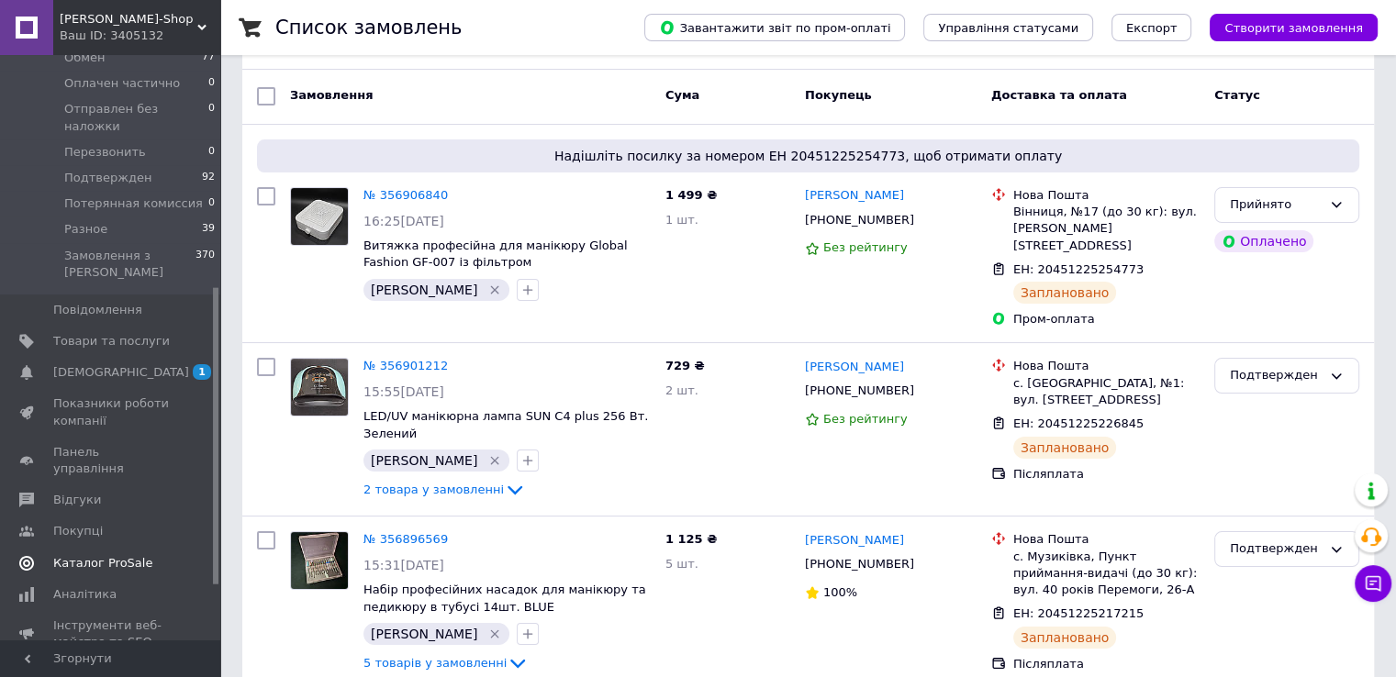
click at [132, 555] on span "Каталог ProSale" at bounding box center [102, 563] width 99 height 17
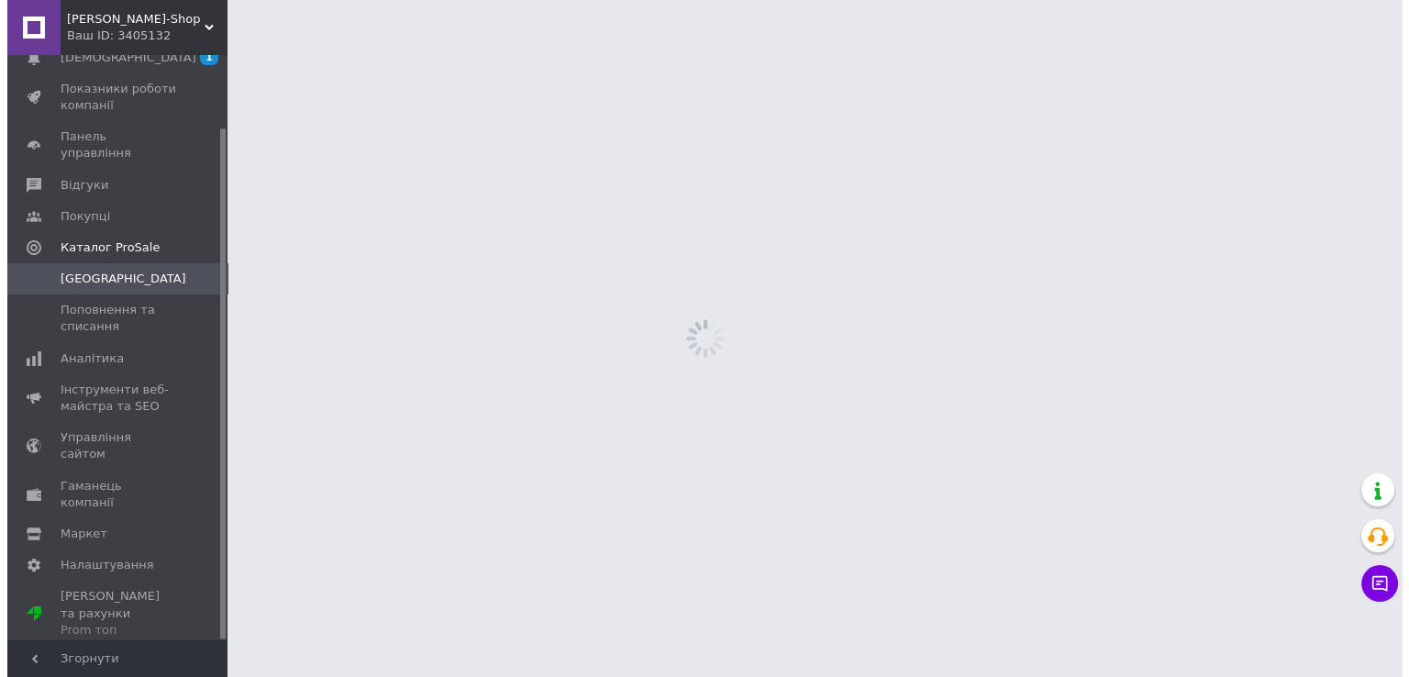
scroll to position [83, 0]
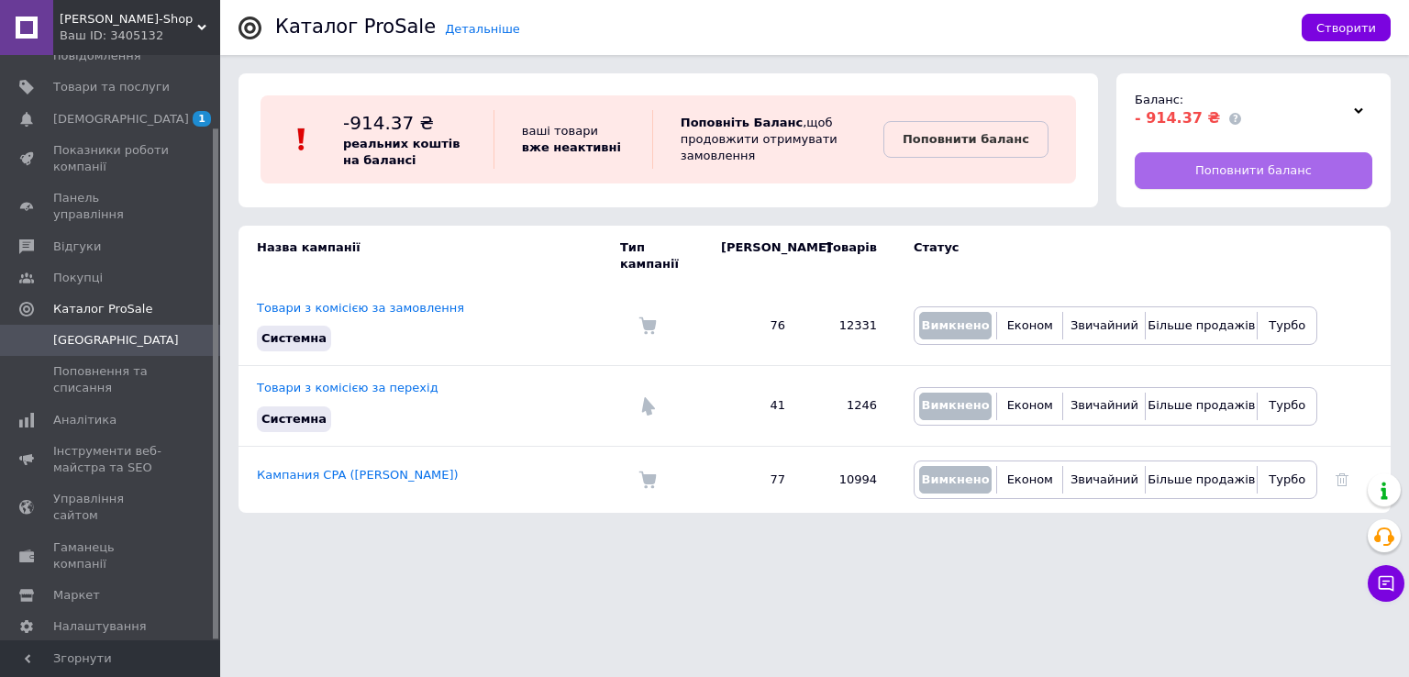
click at [1292, 179] on link "Поповнити баланс" at bounding box center [1254, 170] width 238 height 37
